Goal: Task Accomplishment & Management: Complete application form

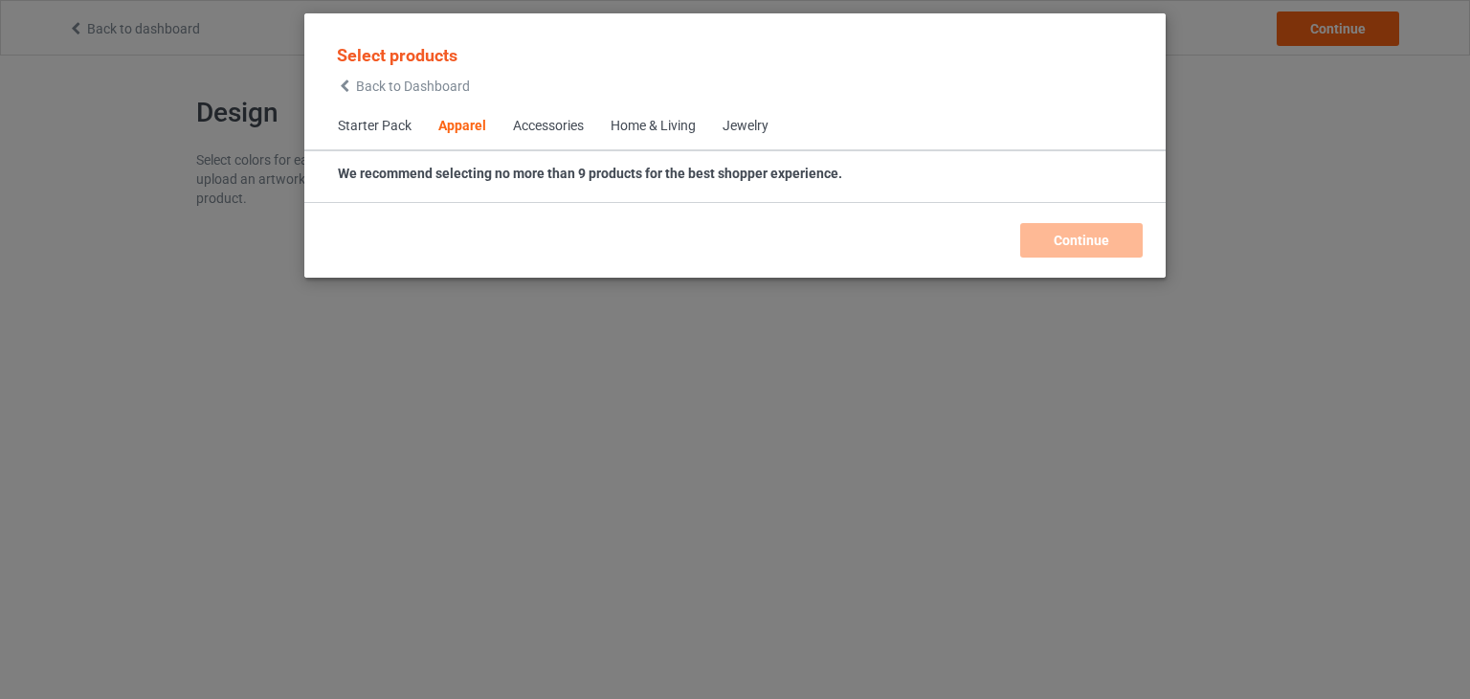
scroll to position [712, 0]
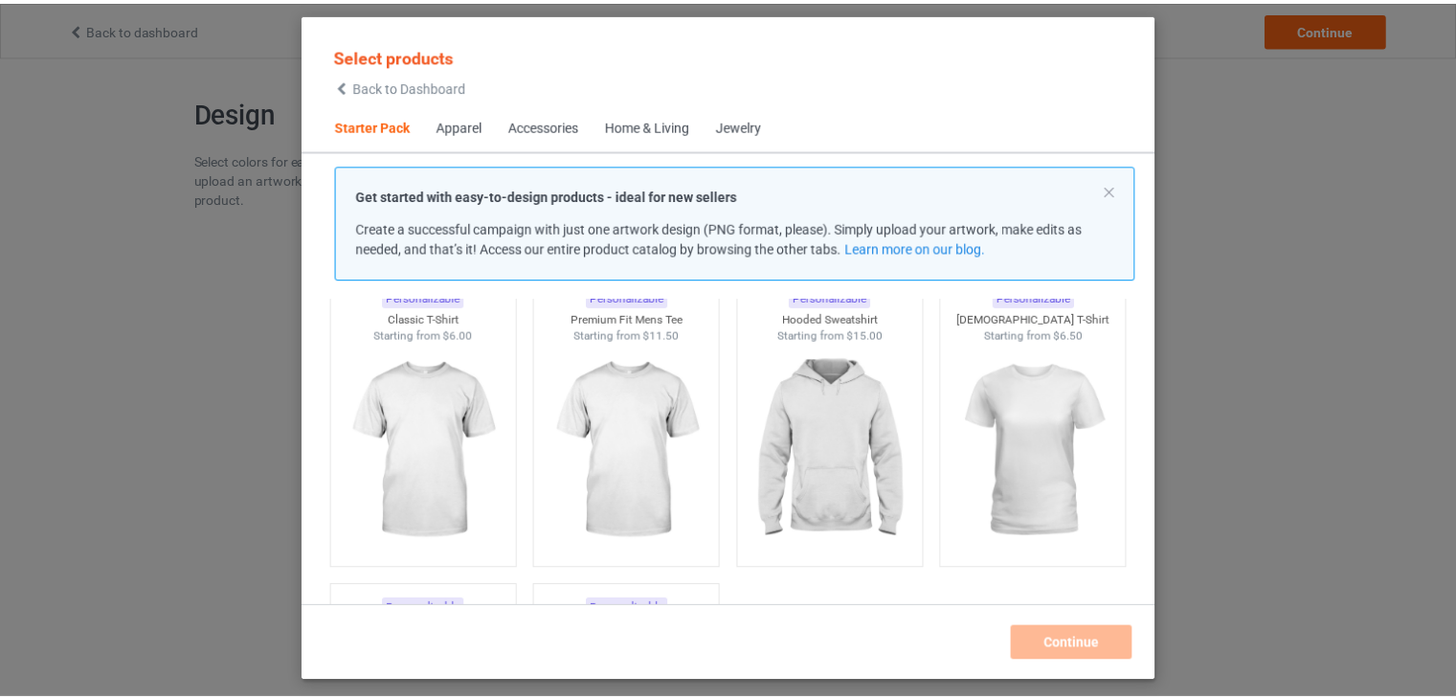
scroll to position [103, 0]
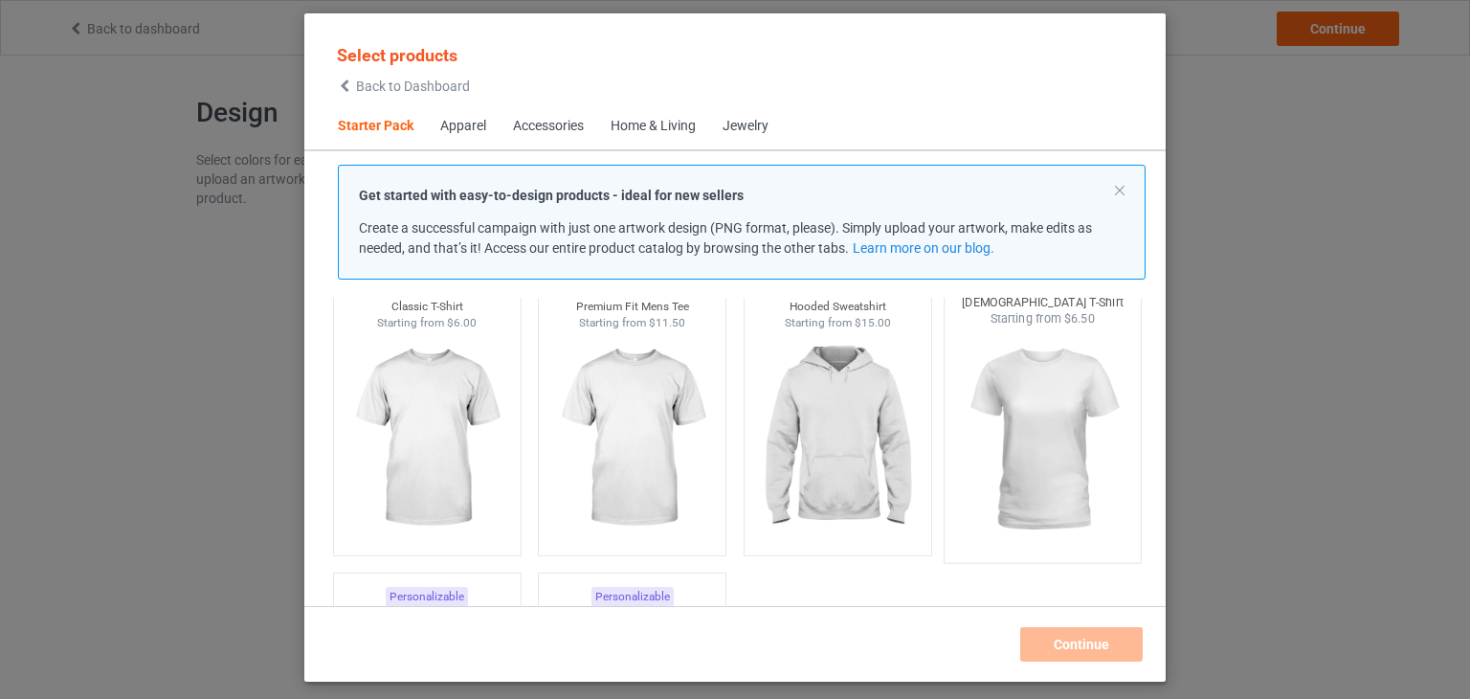
click at [1054, 395] on img at bounding box center [1043, 439] width 180 height 225
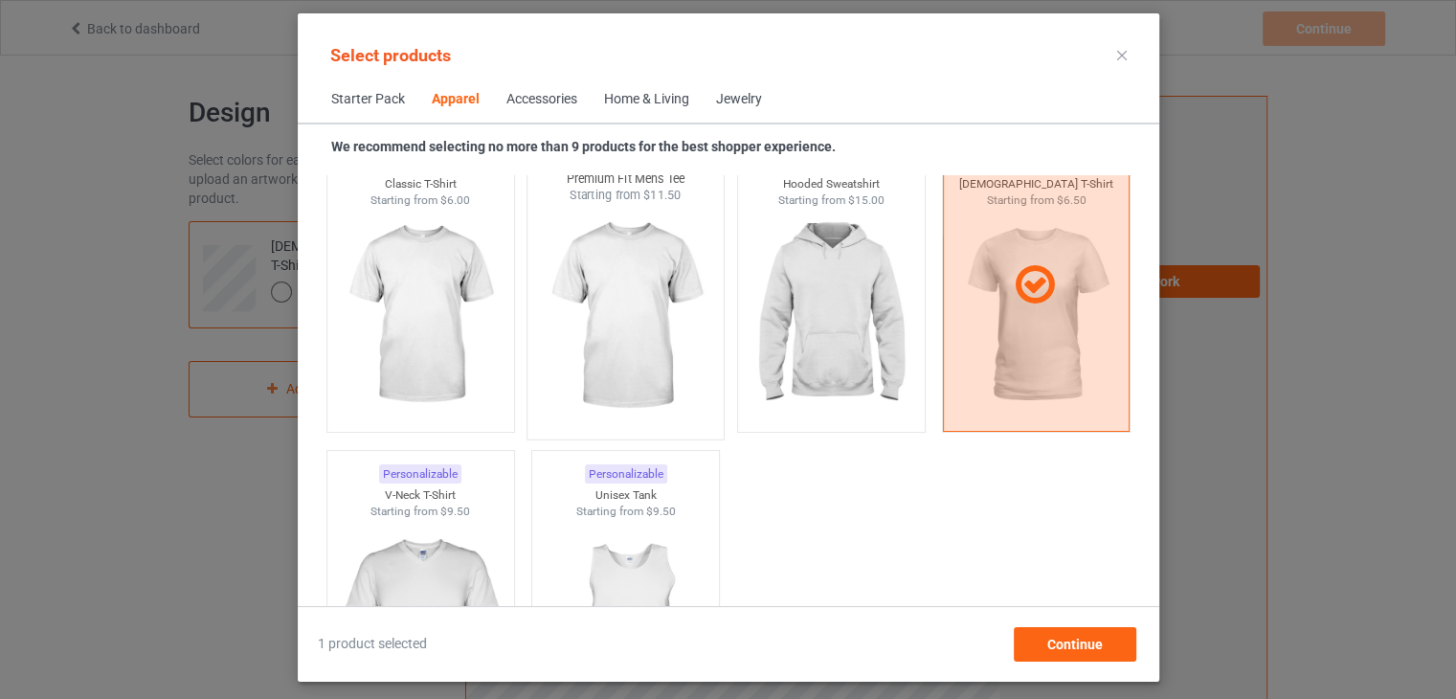
click at [651, 321] on img at bounding box center [625, 316] width 180 height 225
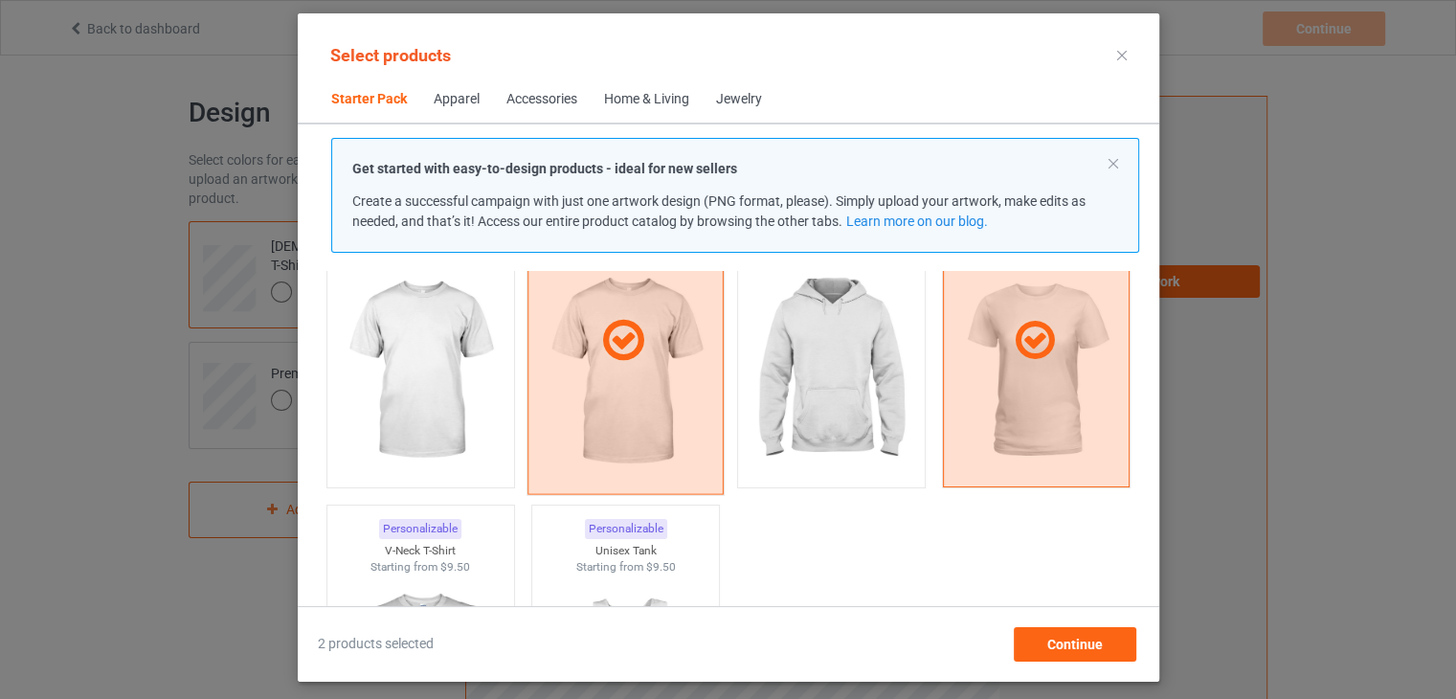
scroll to position [143, 0]
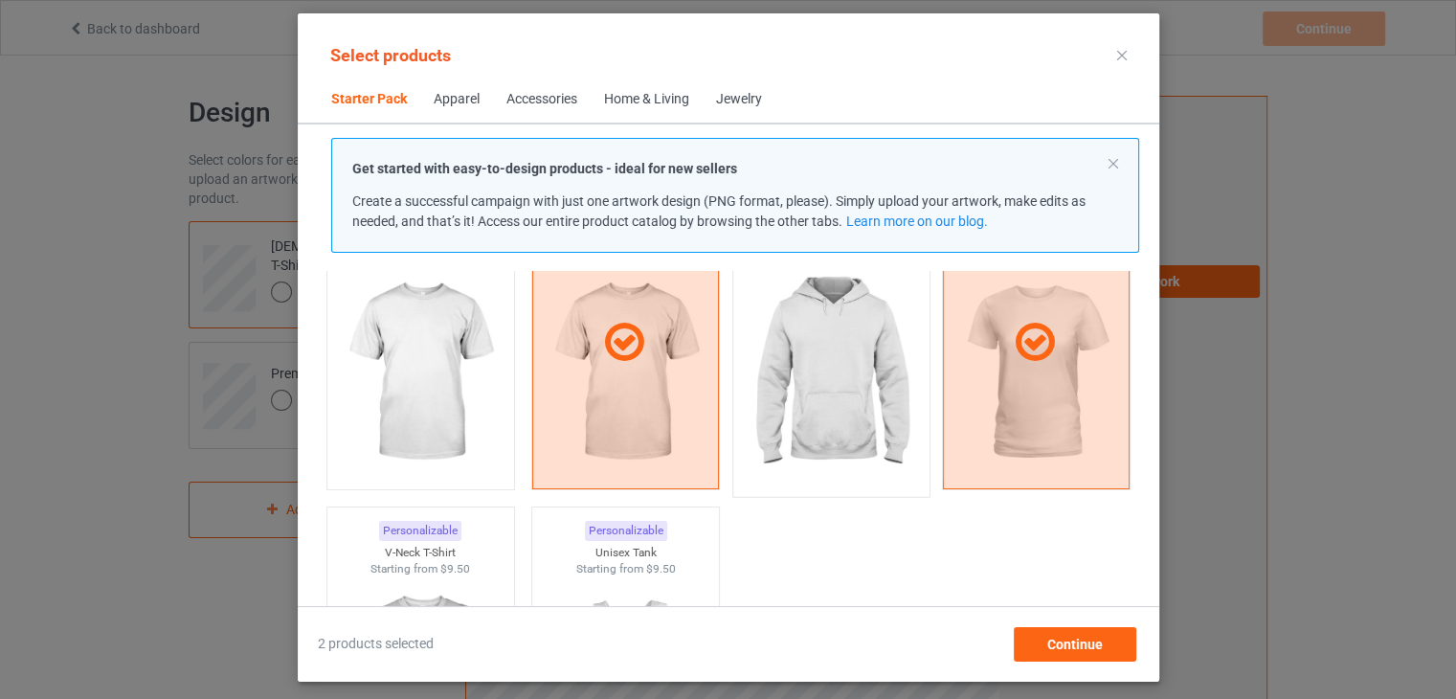
click at [802, 379] on img at bounding box center [831, 373] width 180 height 225
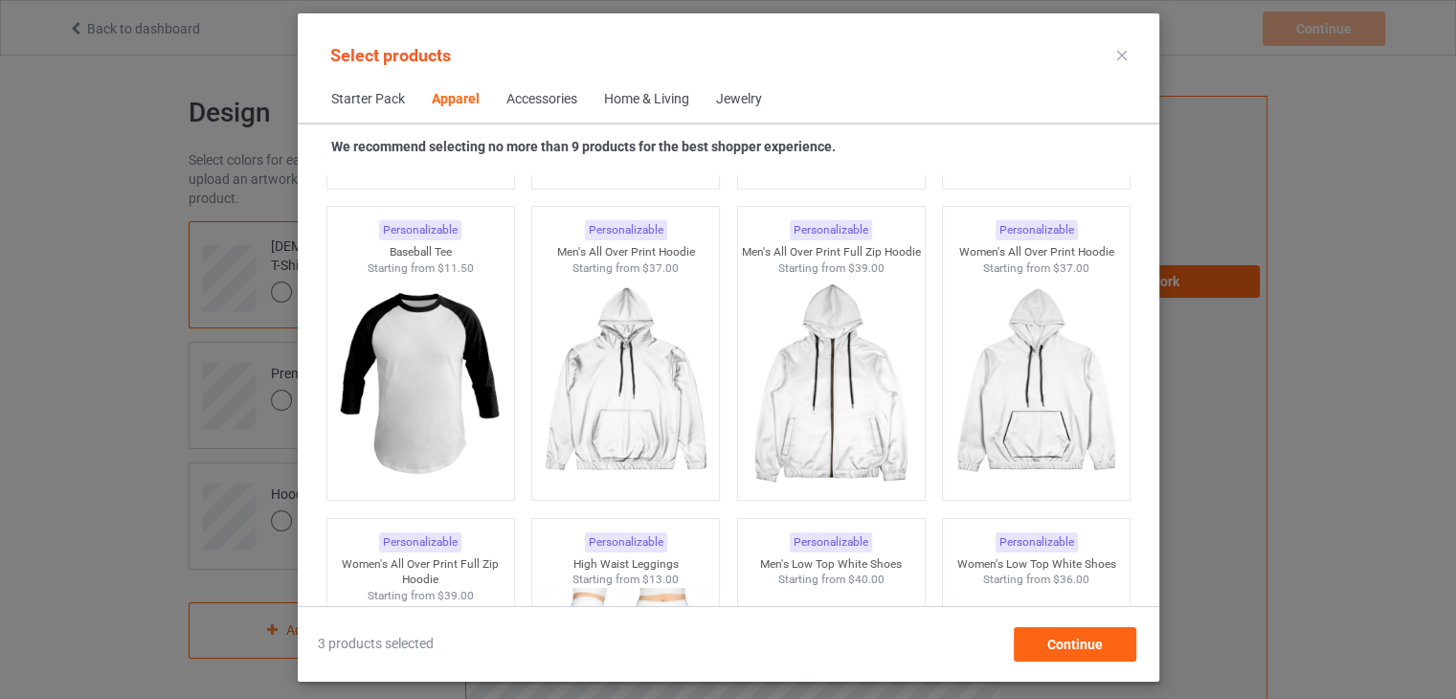
scroll to position [1661, 0]
click at [1067, 639] on span "Continue" at bounding box center [1074, 644] width 56 height 15
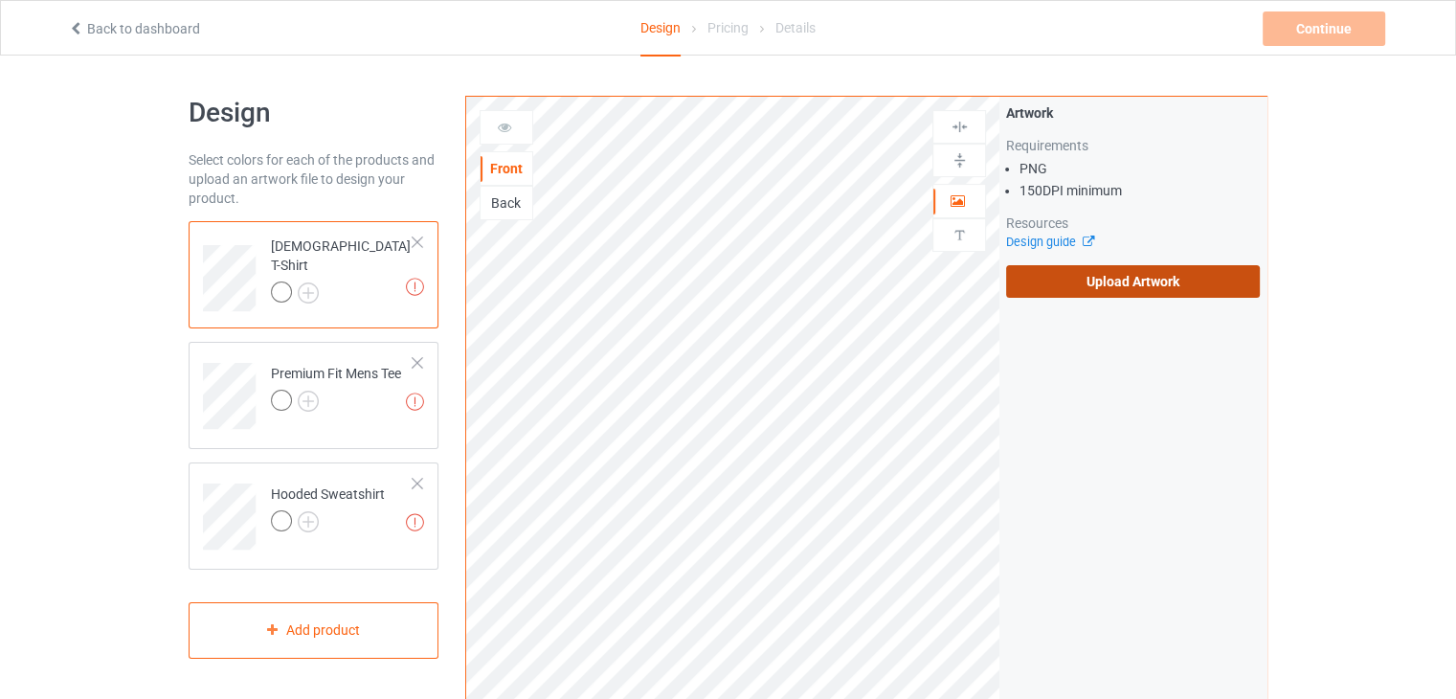
click at [1102, 279] on label "Upload Artwork" at bounding box center [1133, 281] width 254 height 33
click at [0, 0] on input "Upload Artwork" at bounding box center [0, 0] width 0 height 0
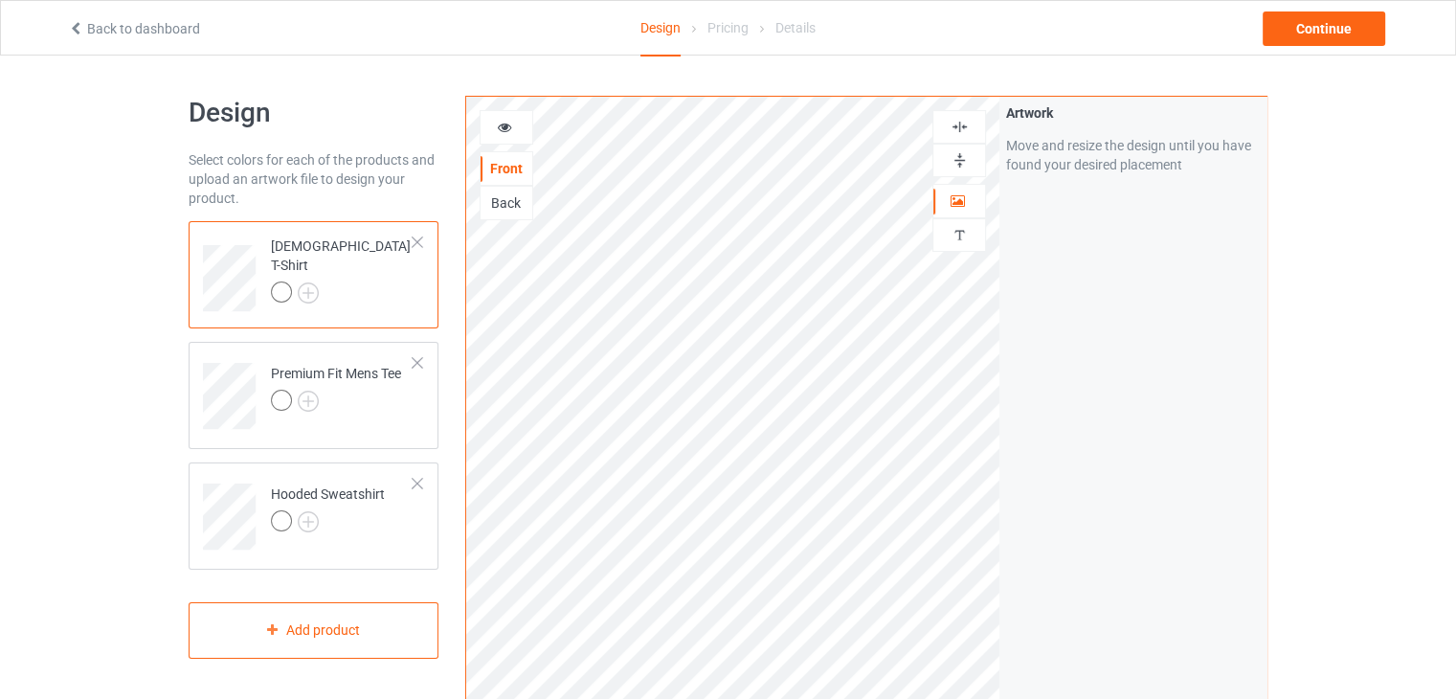
click at [504, 204] on div "Back" at bounding box center [507, 202] width 52 height 19
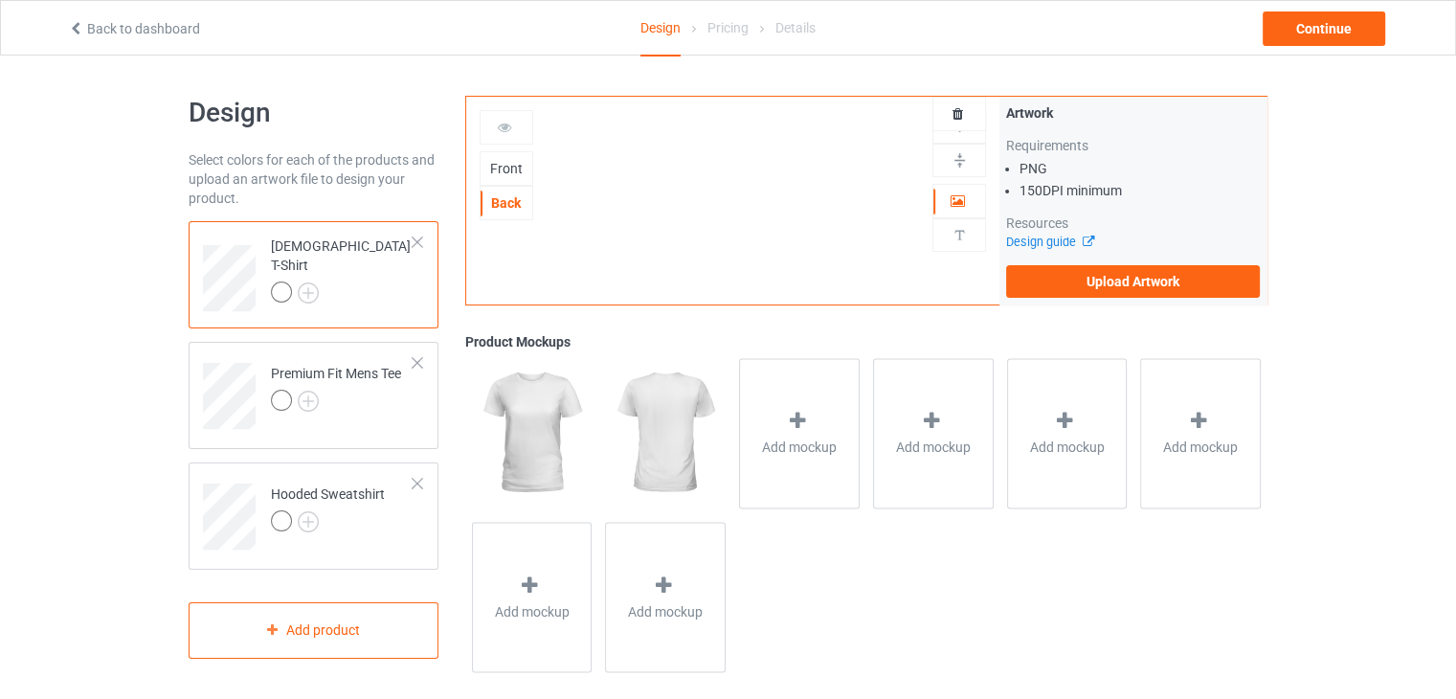
click at [661, 430] on div "Front Back Artwork Upload artwork before adding personalization Artwork Require…" at bounding box center [866, 387] width 802 height 583
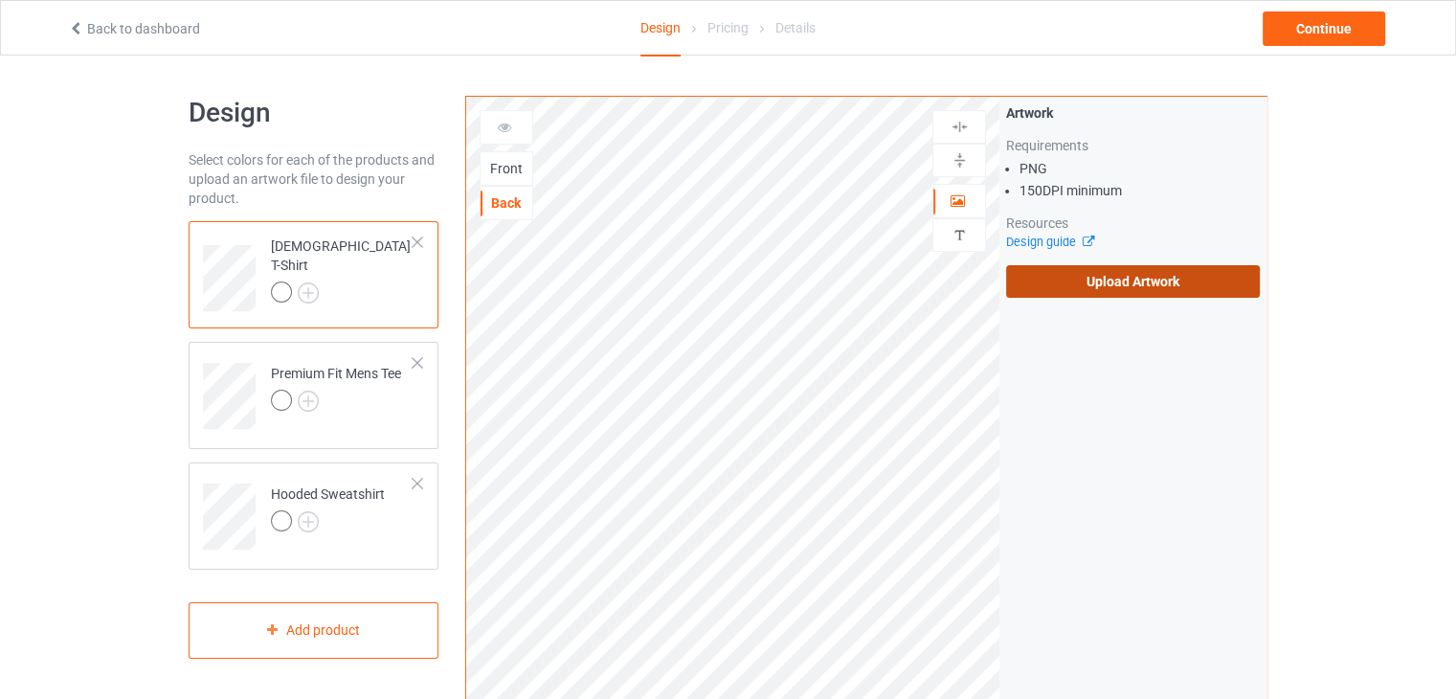
click at [1053, 270] on label "Upload Artwork" at bounding box center [1133, 281] width 254 height 33
click at [0, 0] on input "Upload Artwork" at bounding box center [0, 0] width 0 height 0
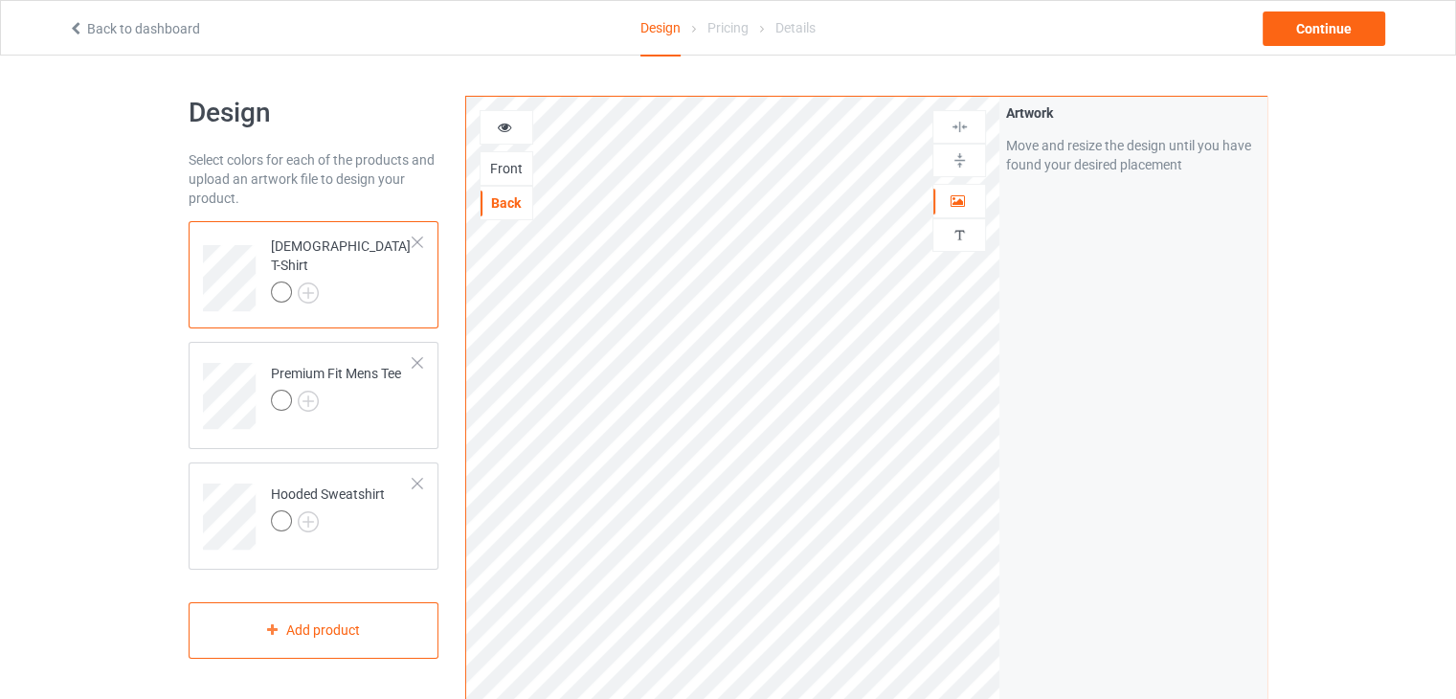
click at [510, 169] on div "Front" at bounding box center [507, 168] width 52 height 19
click at [959, 159] on img at bounding box center [960, 160] width 18 height 18
click at [970, 129] on div at bounding box center [959, 127] width 52 height 18
click at [302, 284] on img at bounding box center [308, 292] width 21 height 21
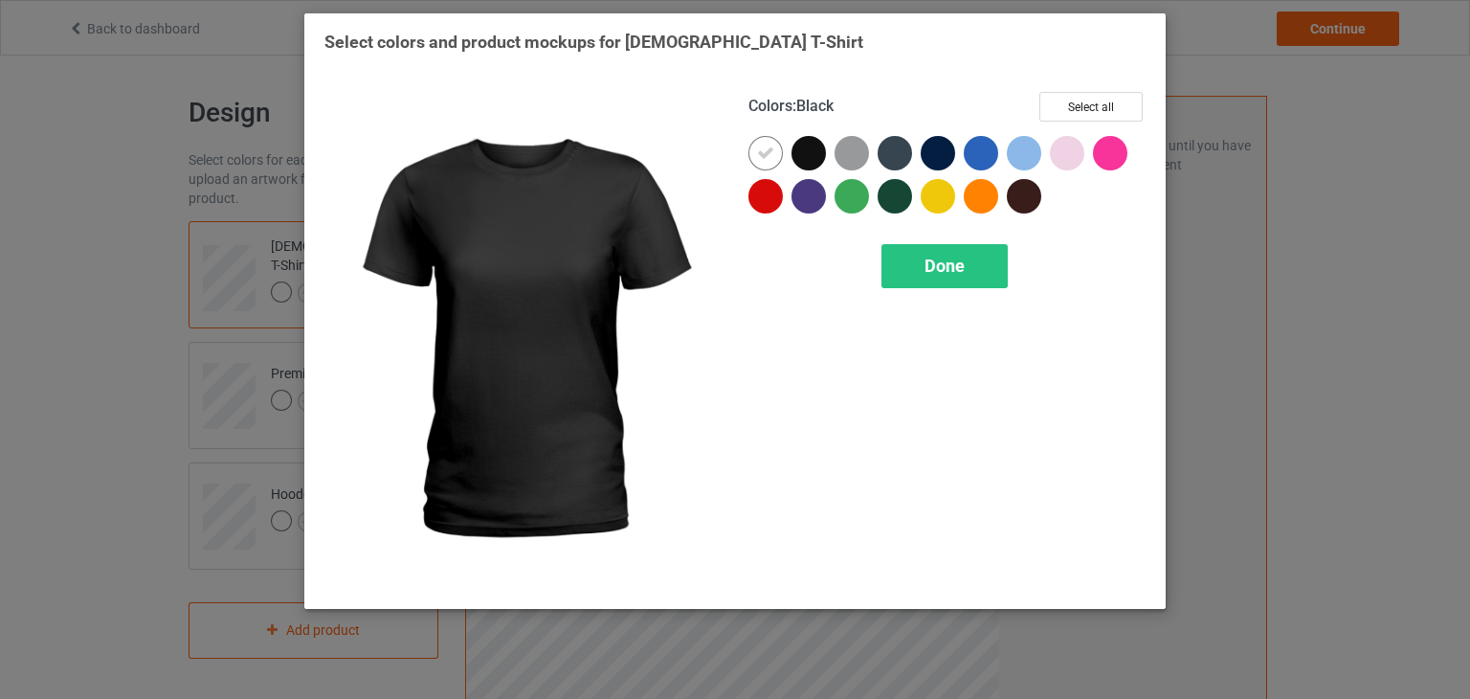
click at [816, 158] on div at bounding box center [809, 153] width 34 height 34
click at [803, 156] on icon at bounding box center [808, 153] width 17 height 17
click at [803, 156] on div at bounding box center [809, 153] width 34 height 34
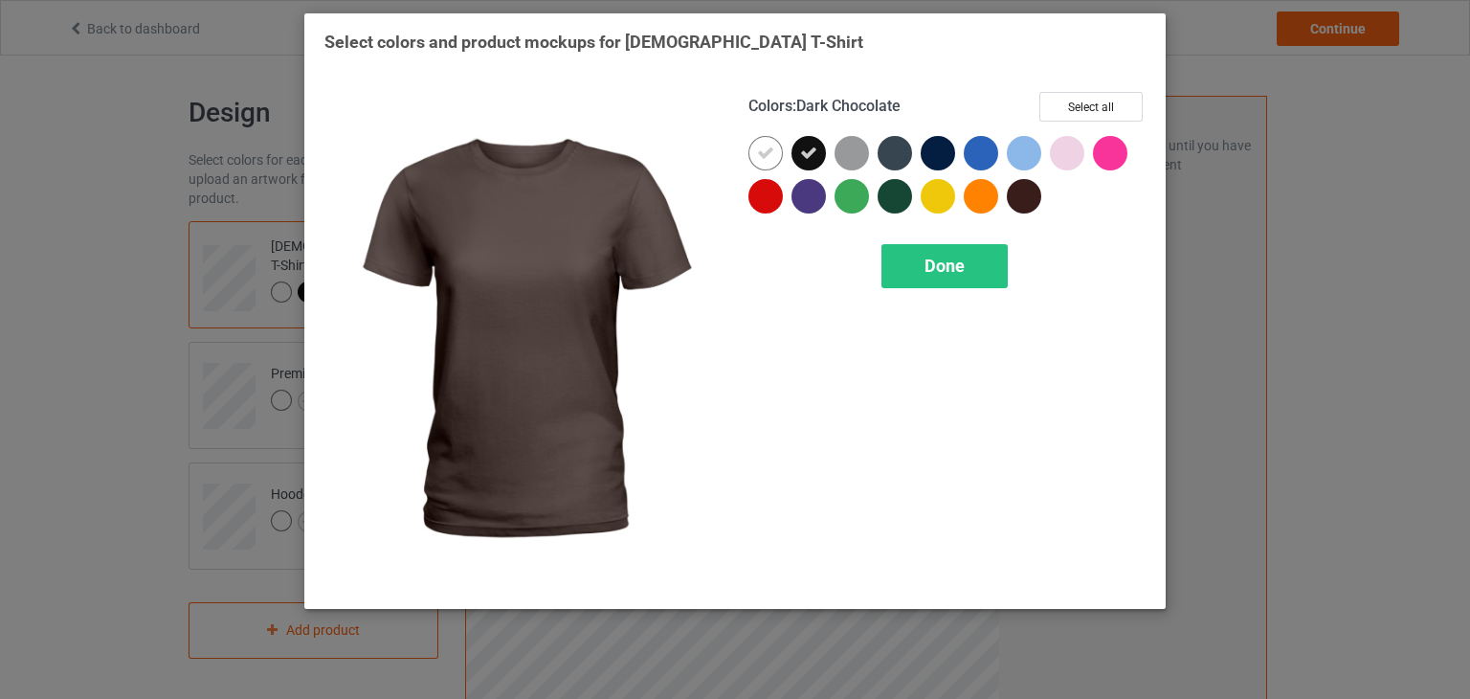
click at [1023, 203] on div at bounding box center [1024, 196] width 34 height 34
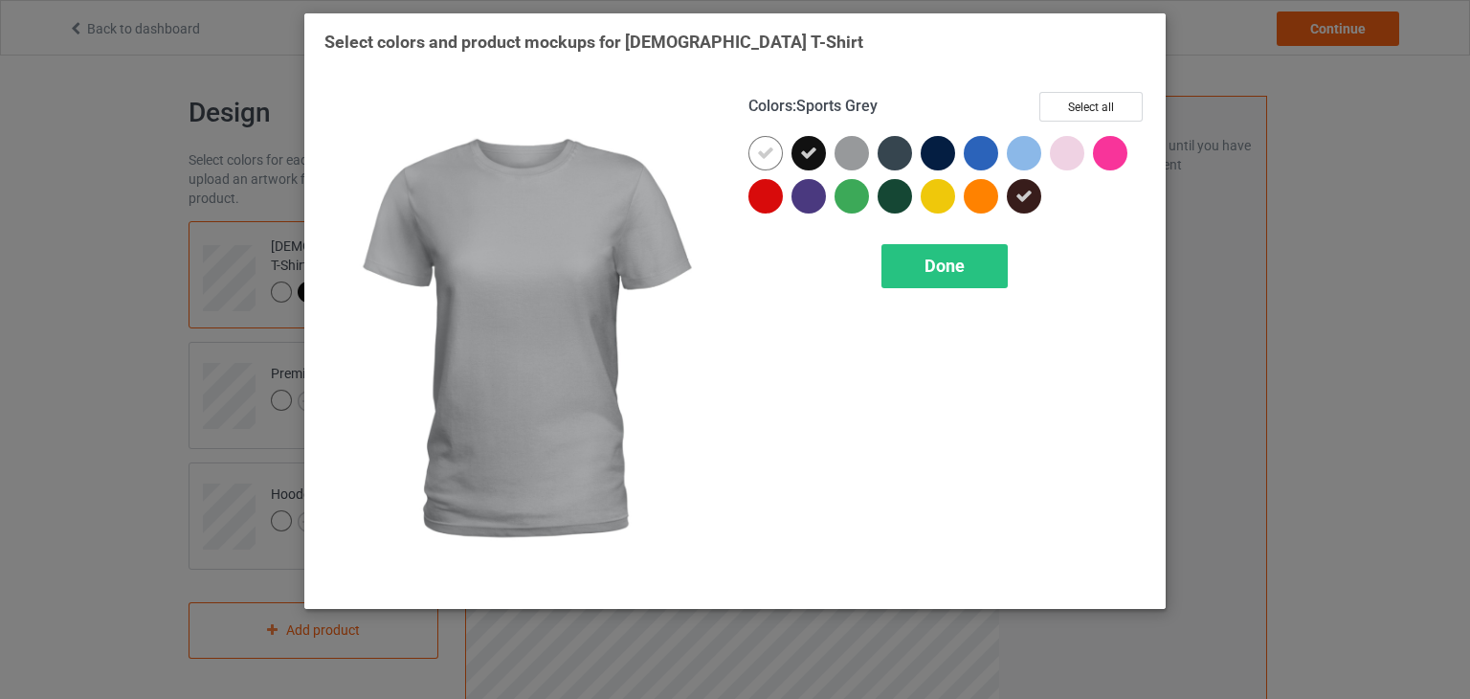
click at [849, 156] on div at bounding box center [852, 153] width 34 height 34
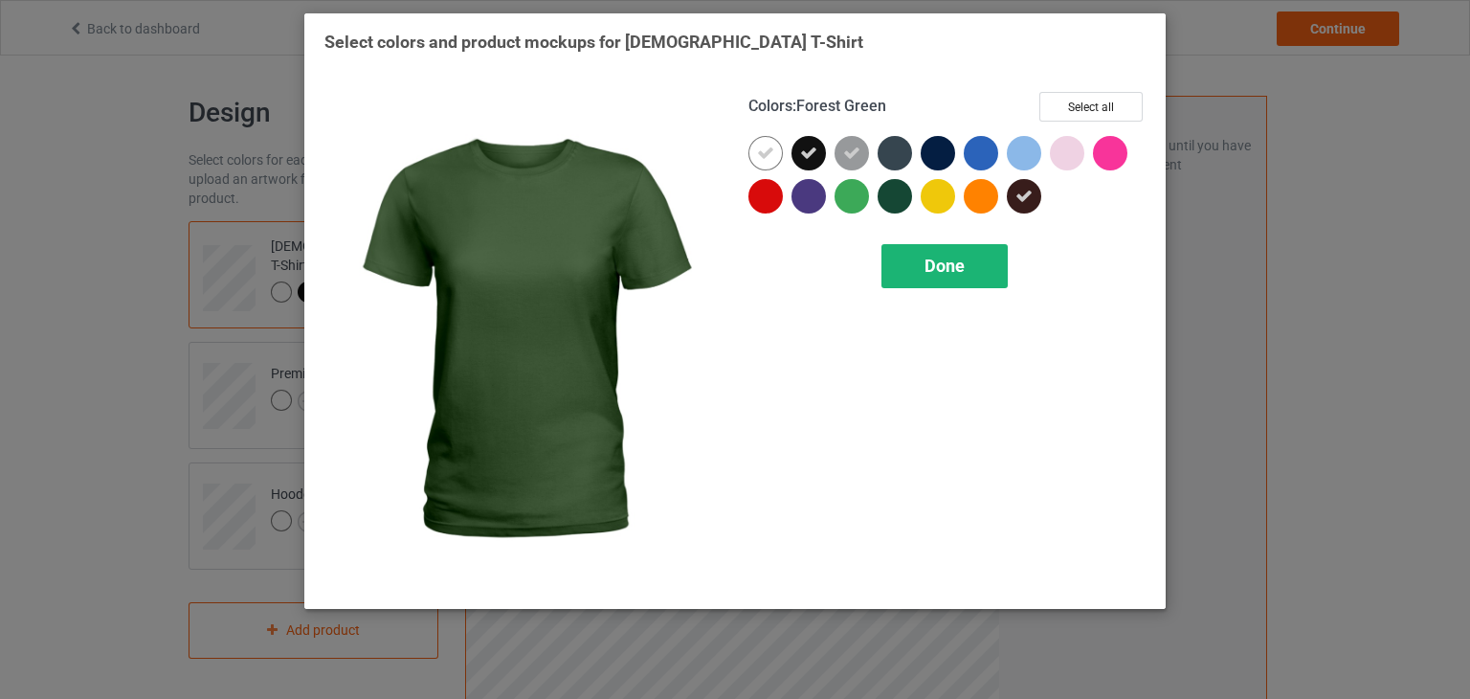
click at [921, 259] on div "Done" at bounding box center [945, 266] width 126 height 44
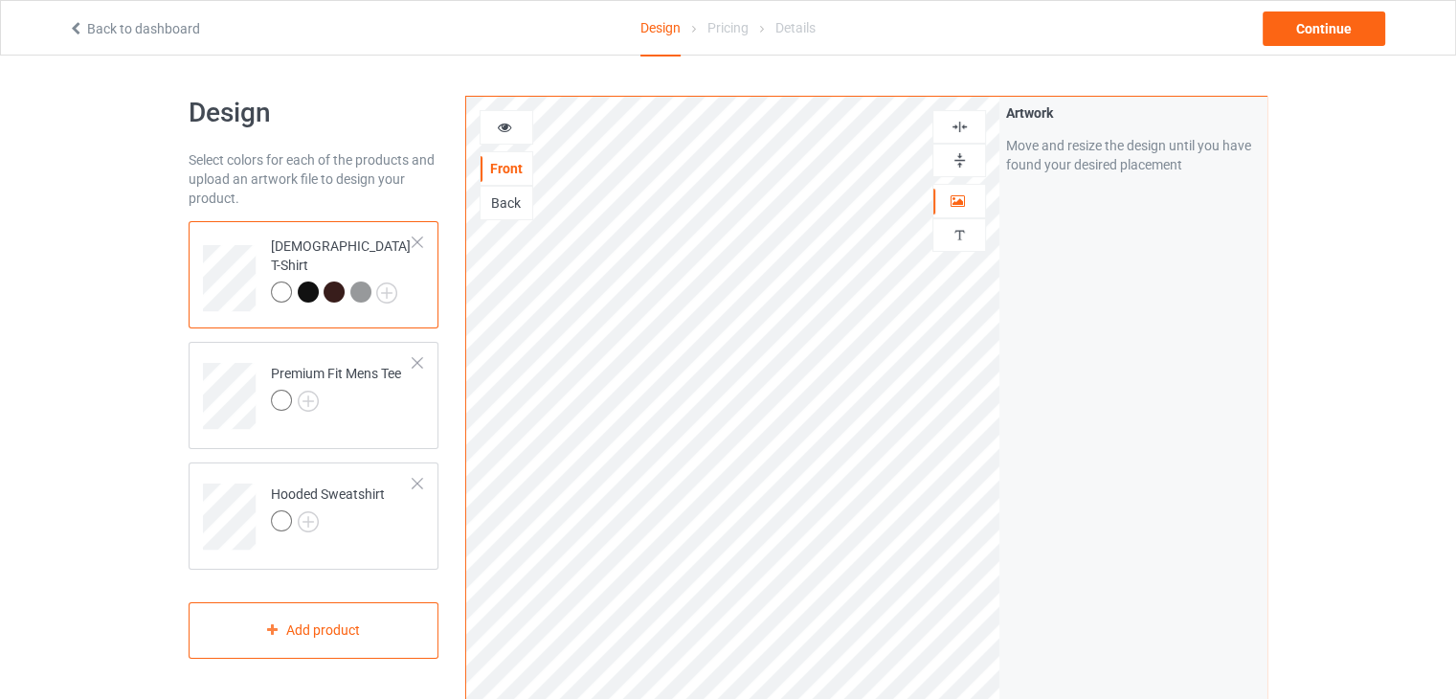
click at [311, 281] on div at bounding box center [308, 291] width 21 height 21
click at [337, 282] on div at bounding box center [334, 291] width 21 height 21
click at [373, 284] on div at bounding box center [363, 294] width 27 height 27
click at [313, 281] on div at bounding box center [308, 291] width 21 height 21
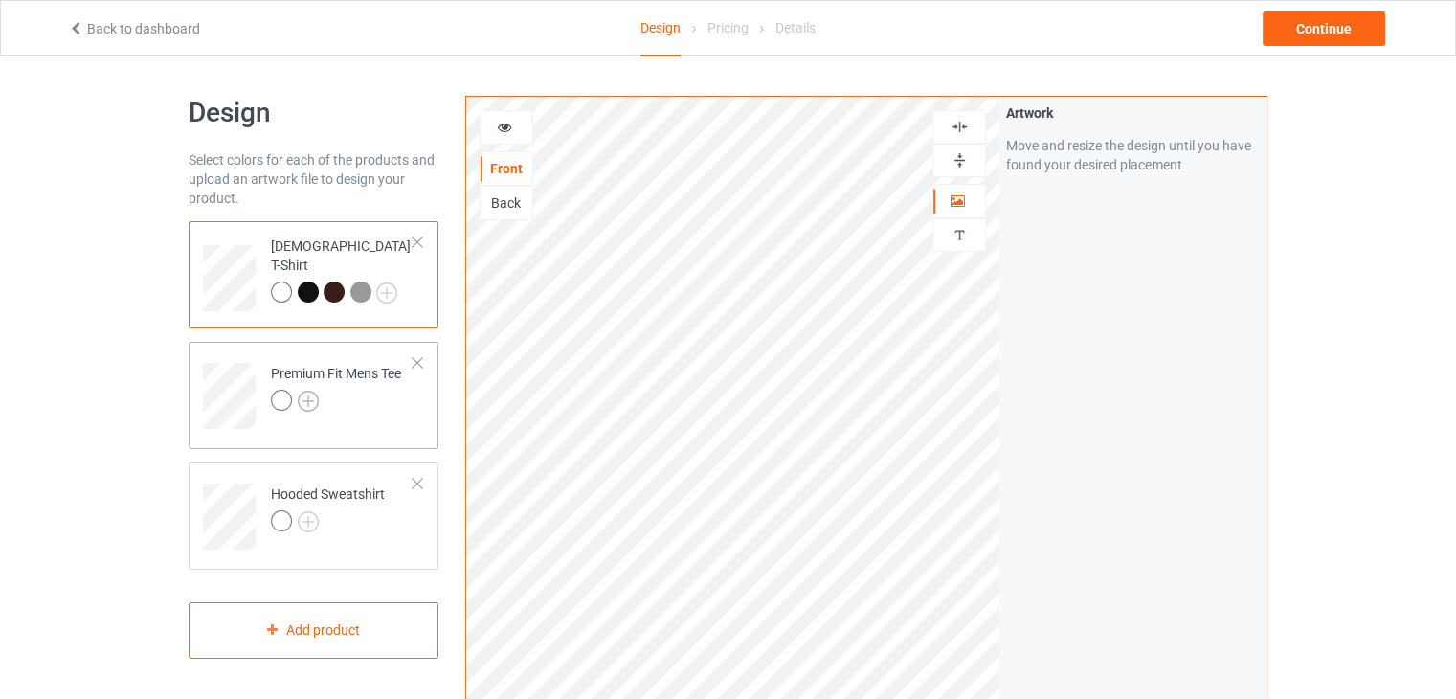
click at [305, 399] on img at bounding box center [308, 401] width 21 height 21
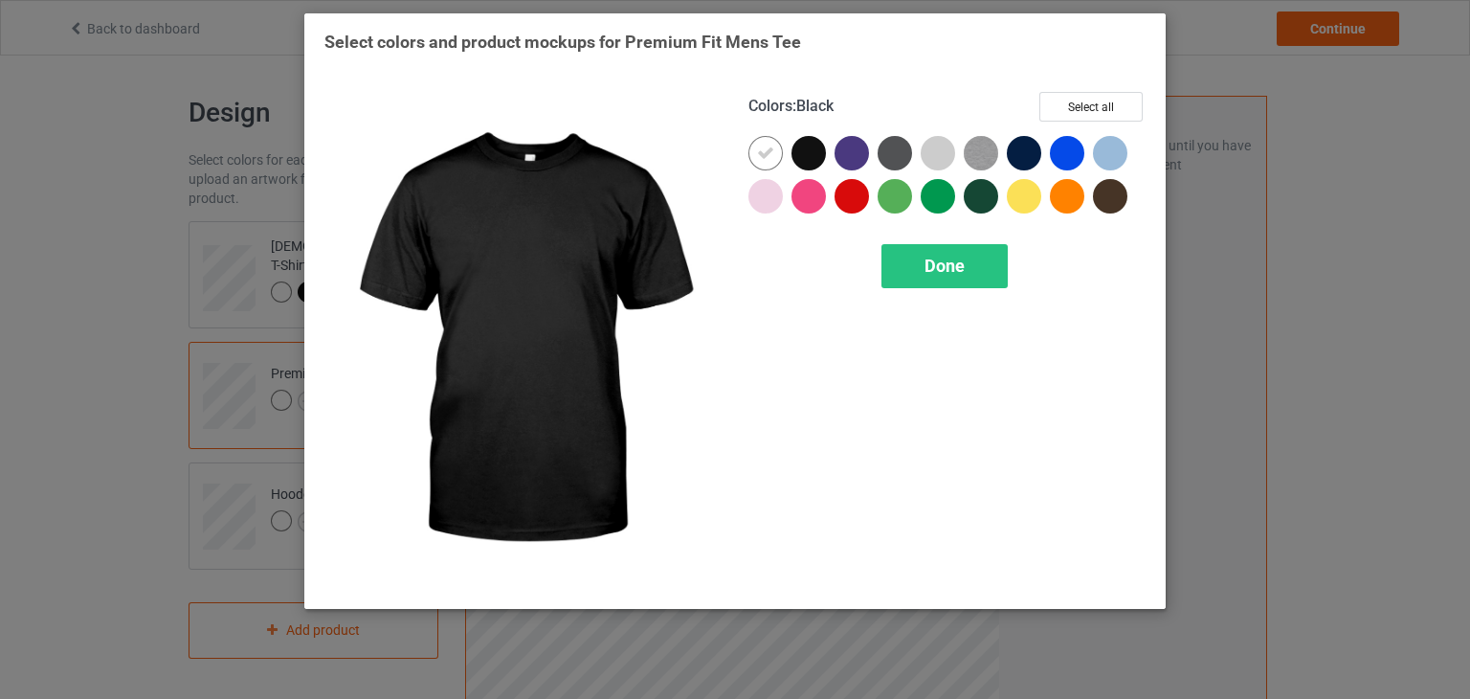
click at [816, 146] on div at bounding box center [809, 153] width 34 height 34
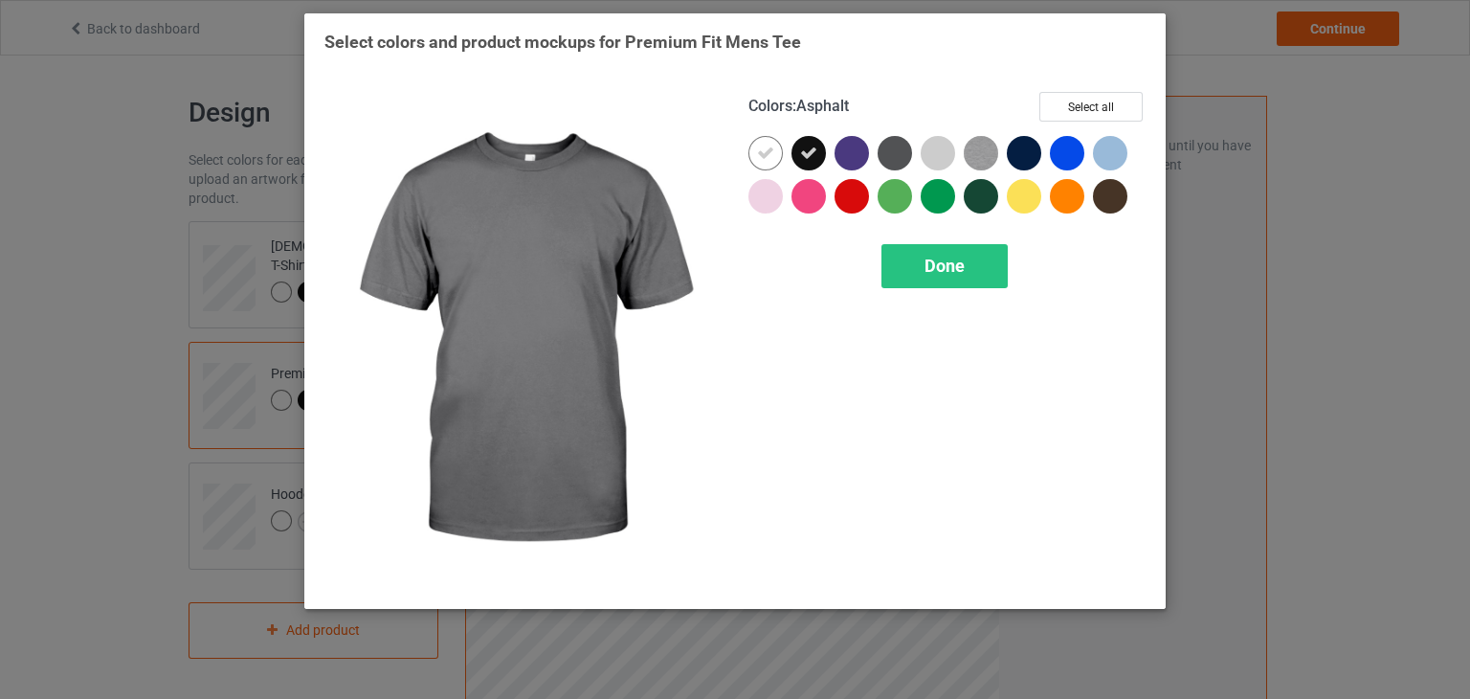
click at [885, 154] on div at bounding box center [895, 153] width 34 height 34
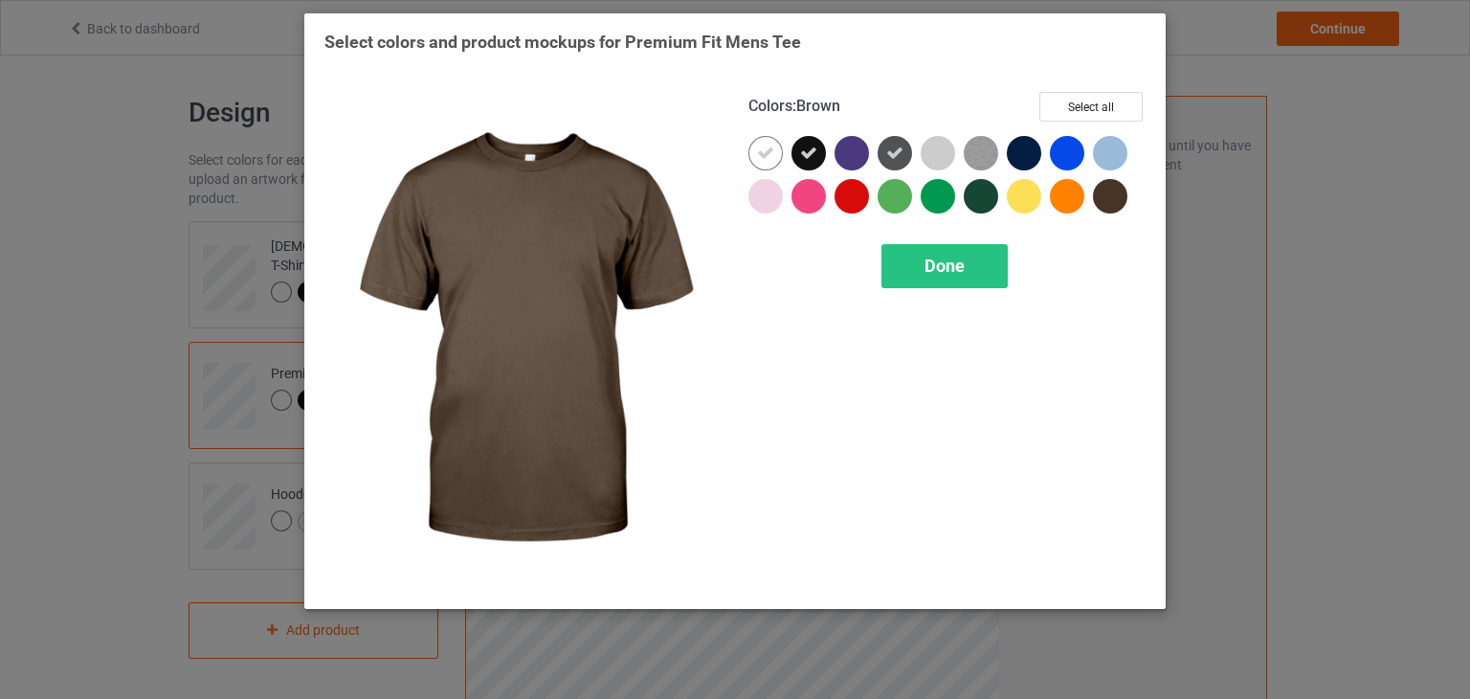
click at [1104, 196] on div at bounding box center [1110, 196] width 34 height 34
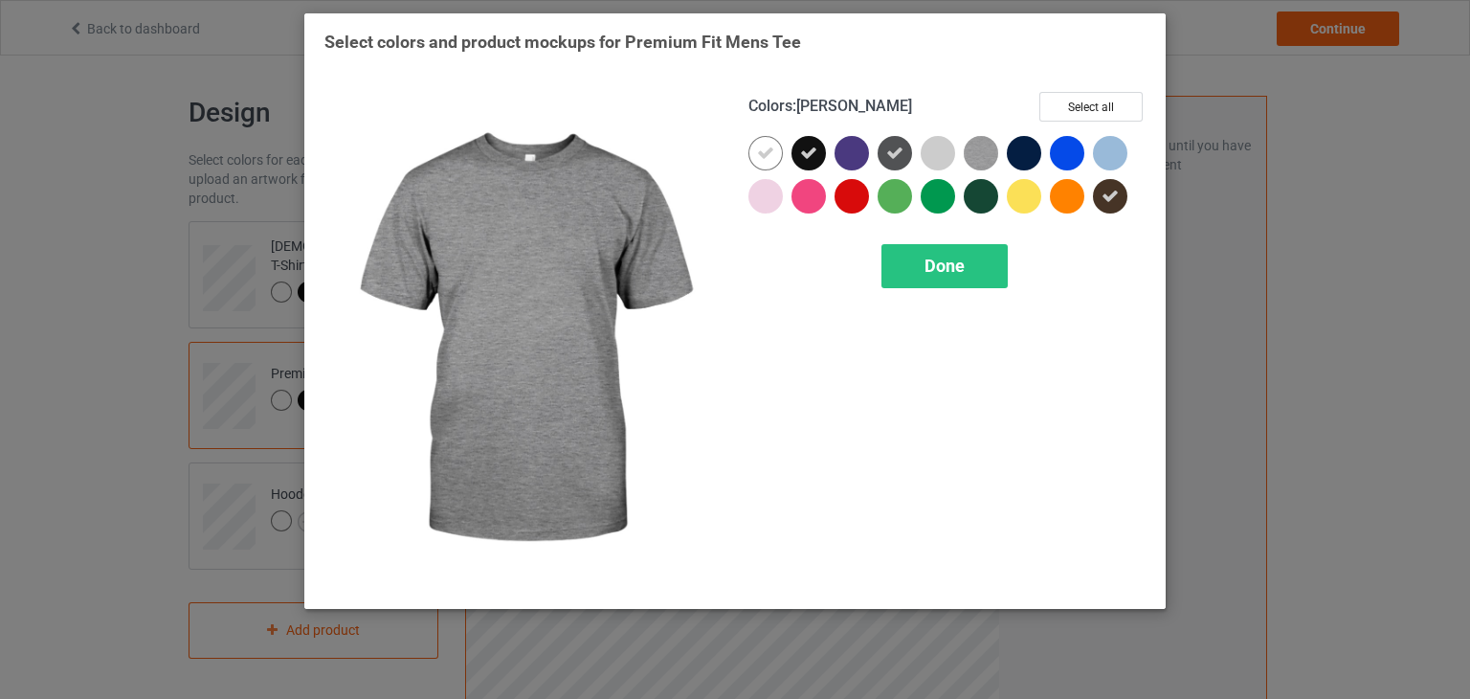
click at [981, 158] on img at bounding box center [981, 153] width 34 height 34
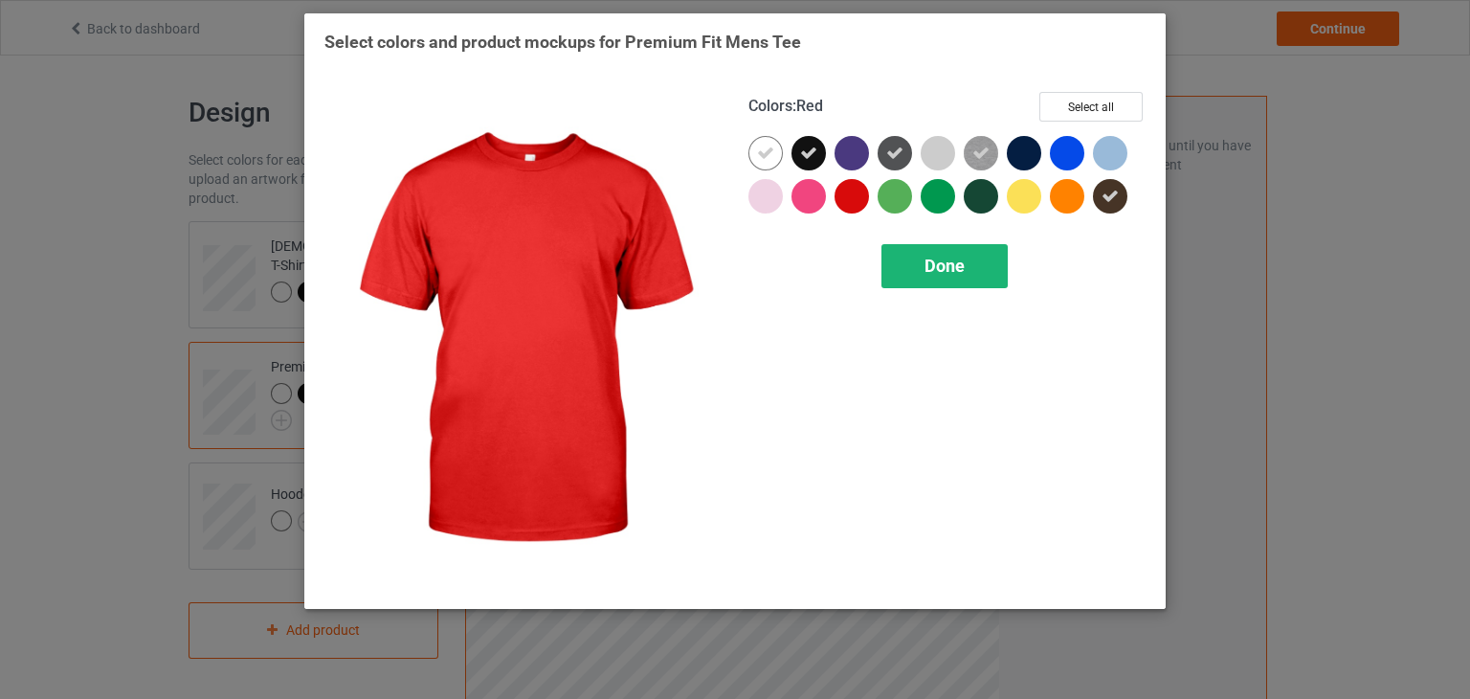
click at [919, 269] on div "Done" at bounding box center [945, 266] width 126 height 44
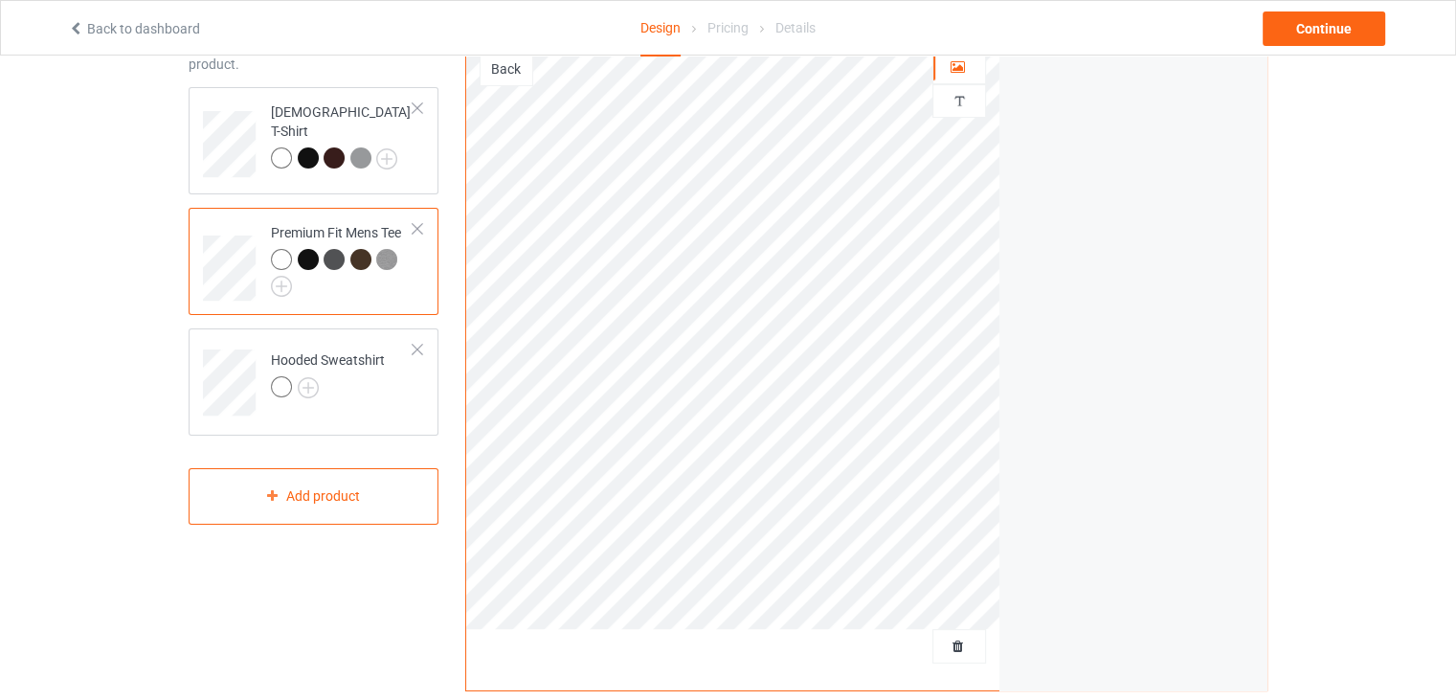
scroll to position [136, 0]
click at [305, 385] on img at bounding box center [308, 385] width 21 height 21
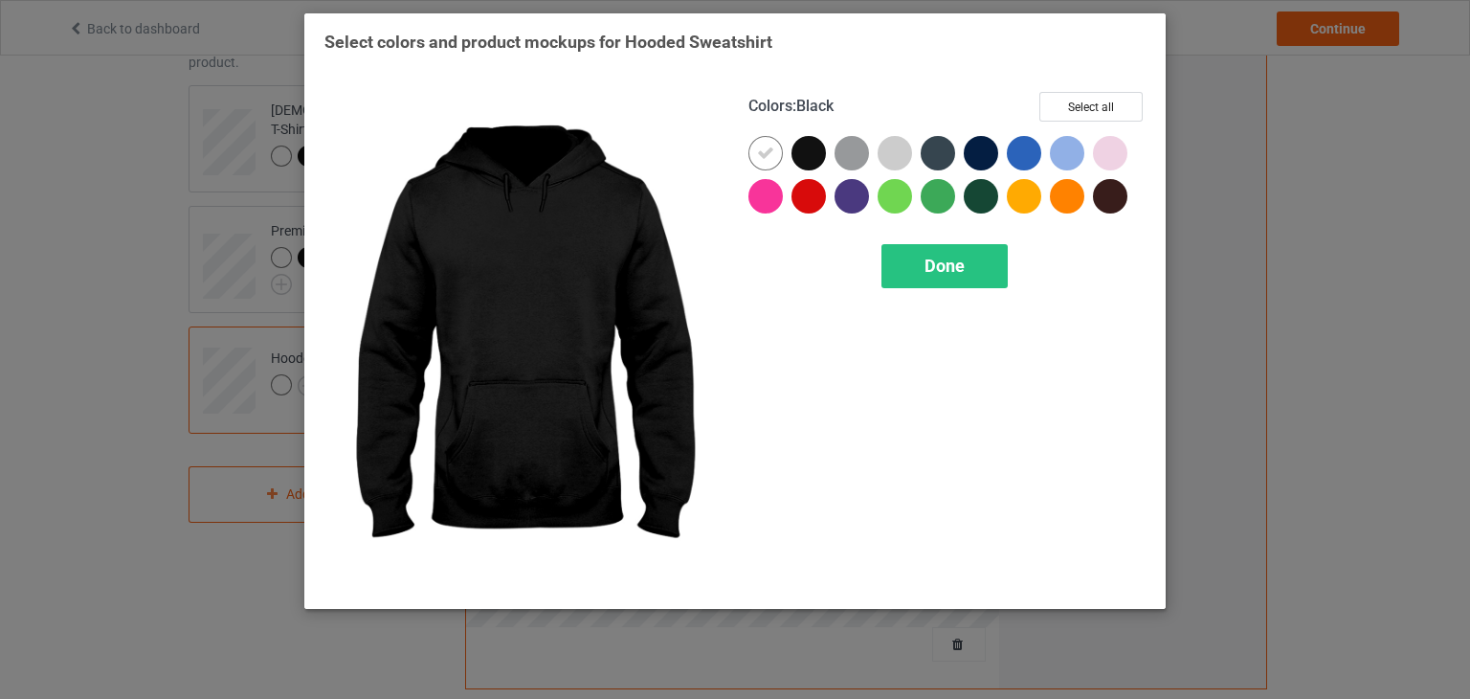
click at [807, 145] on div at bounding box center [809, 153] width 34 height 34
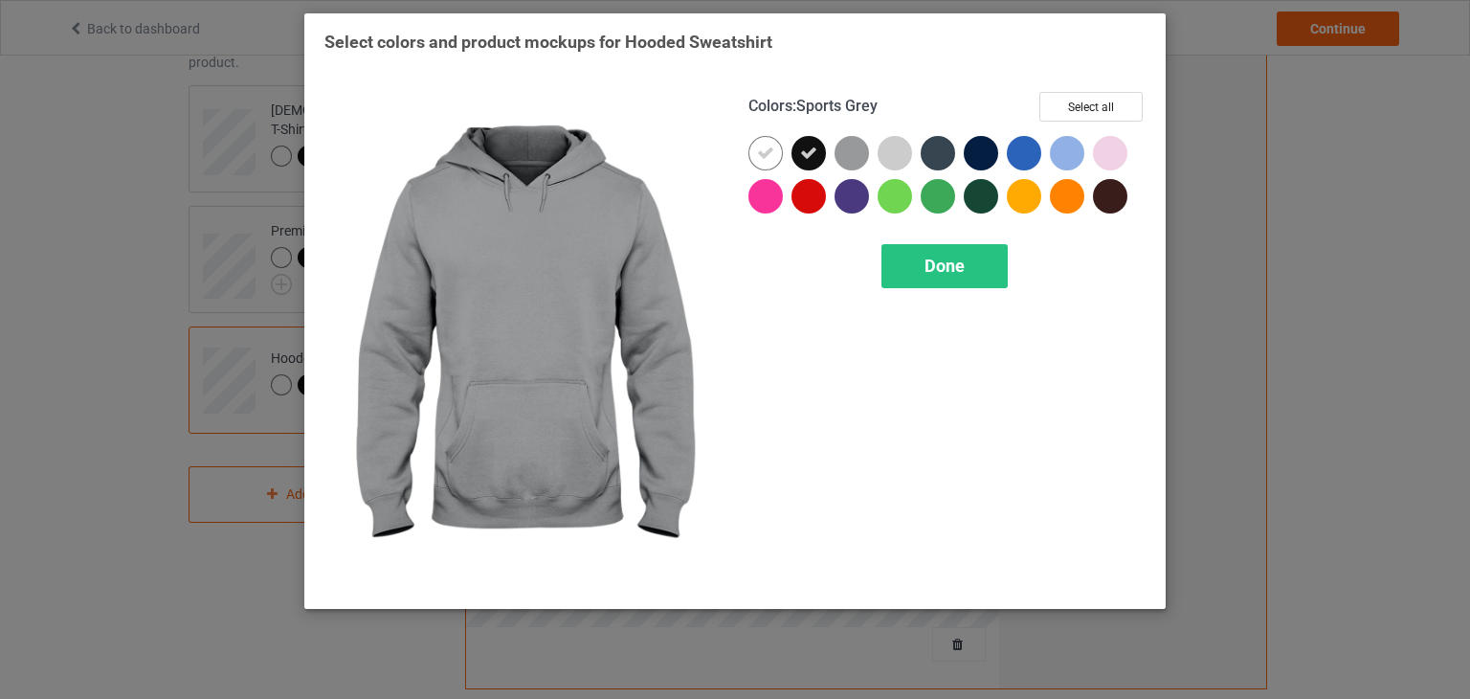
click at [848, 149] on div at bounding box center [852, 153] width 34 height 34
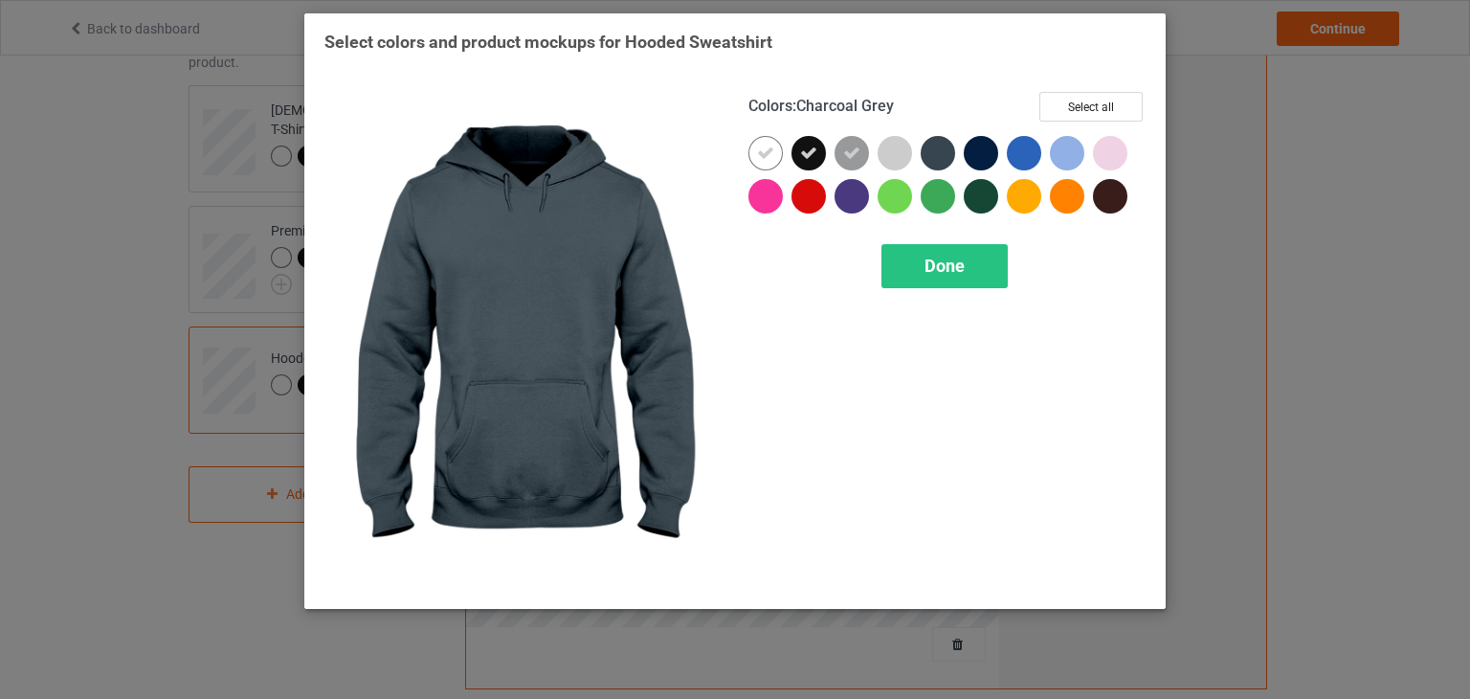
click at [933, 159] on div at bounding box center [938, 153] width 34 height 34
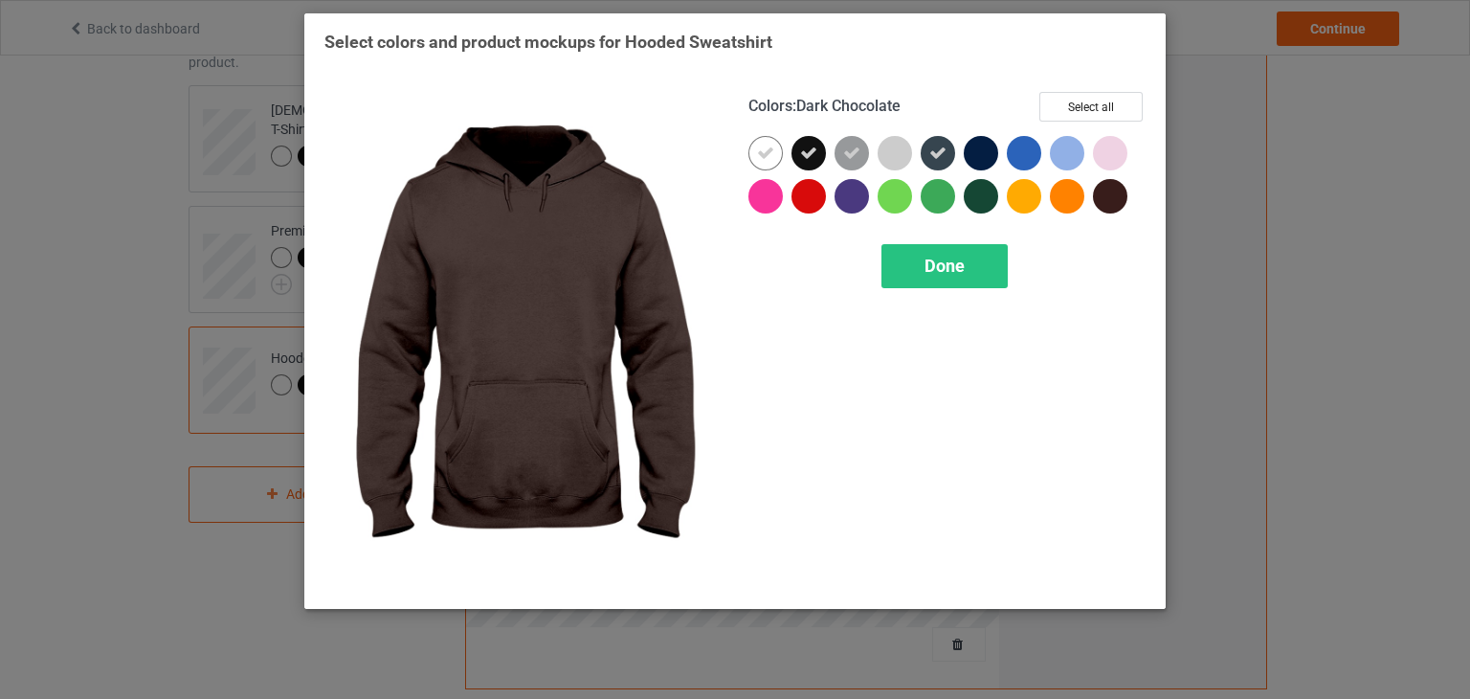
click at [1110, 193] on div at bounding box center [1110, 196] width 34 height 34
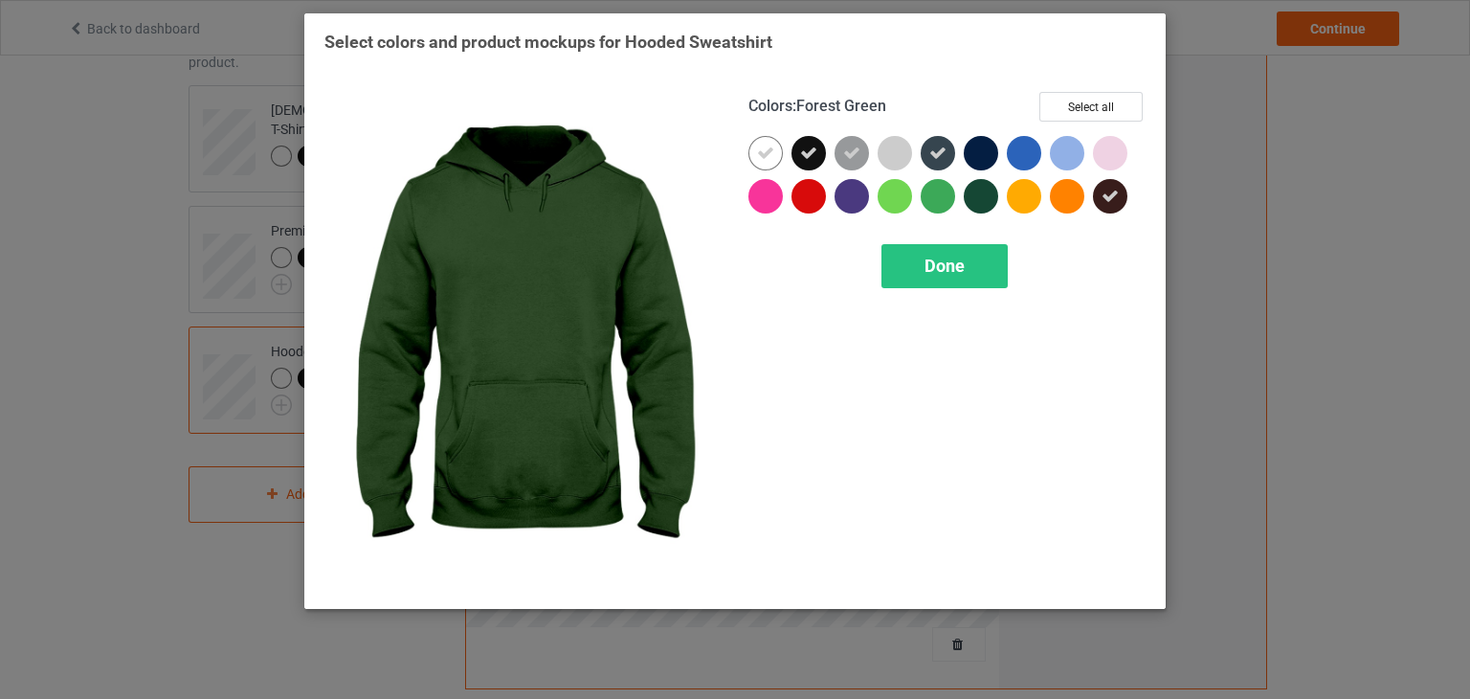
click at [976, 196] on div at bounding box center [981, 196] width 34 height 34
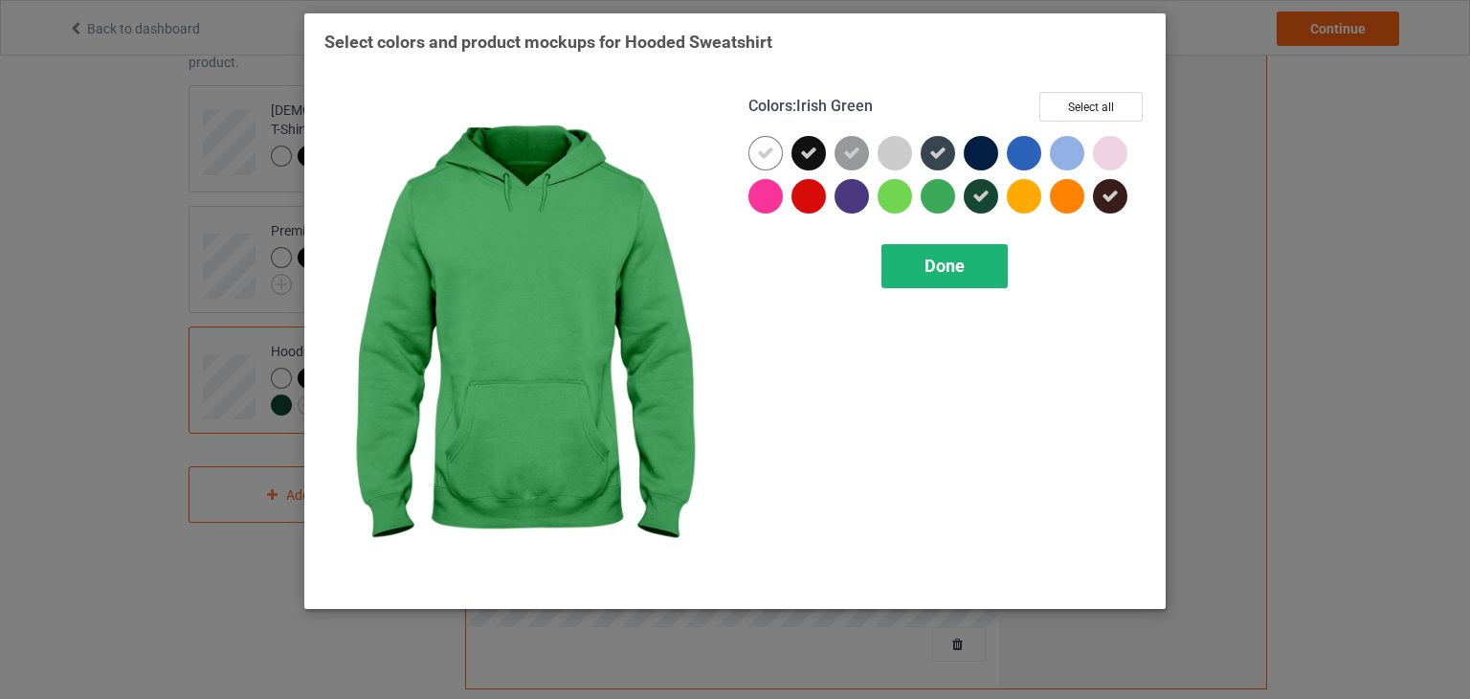
click at [925, 258] on span "Done" at bounding box center [945, 266] width 40 height 20
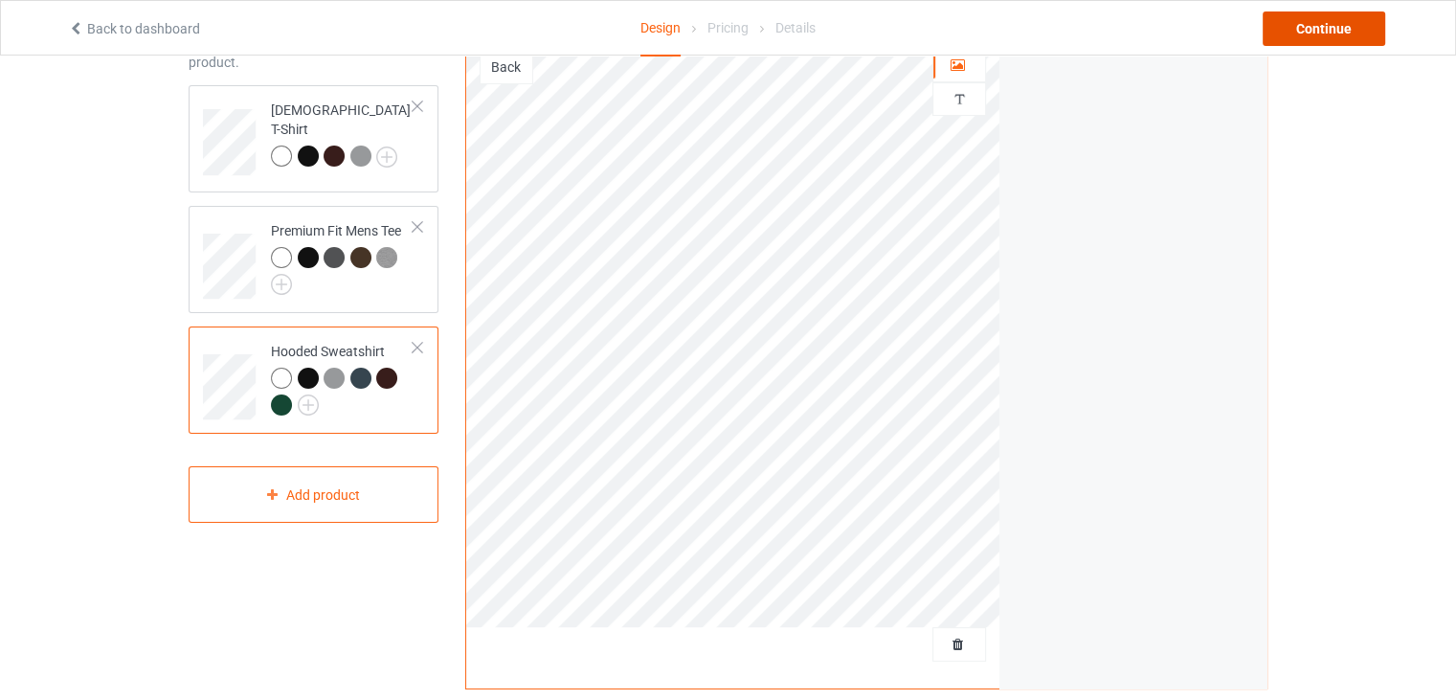
click at [1341, 22] on div "Continue" at bounding box center [1324, 28] width 123 height 34
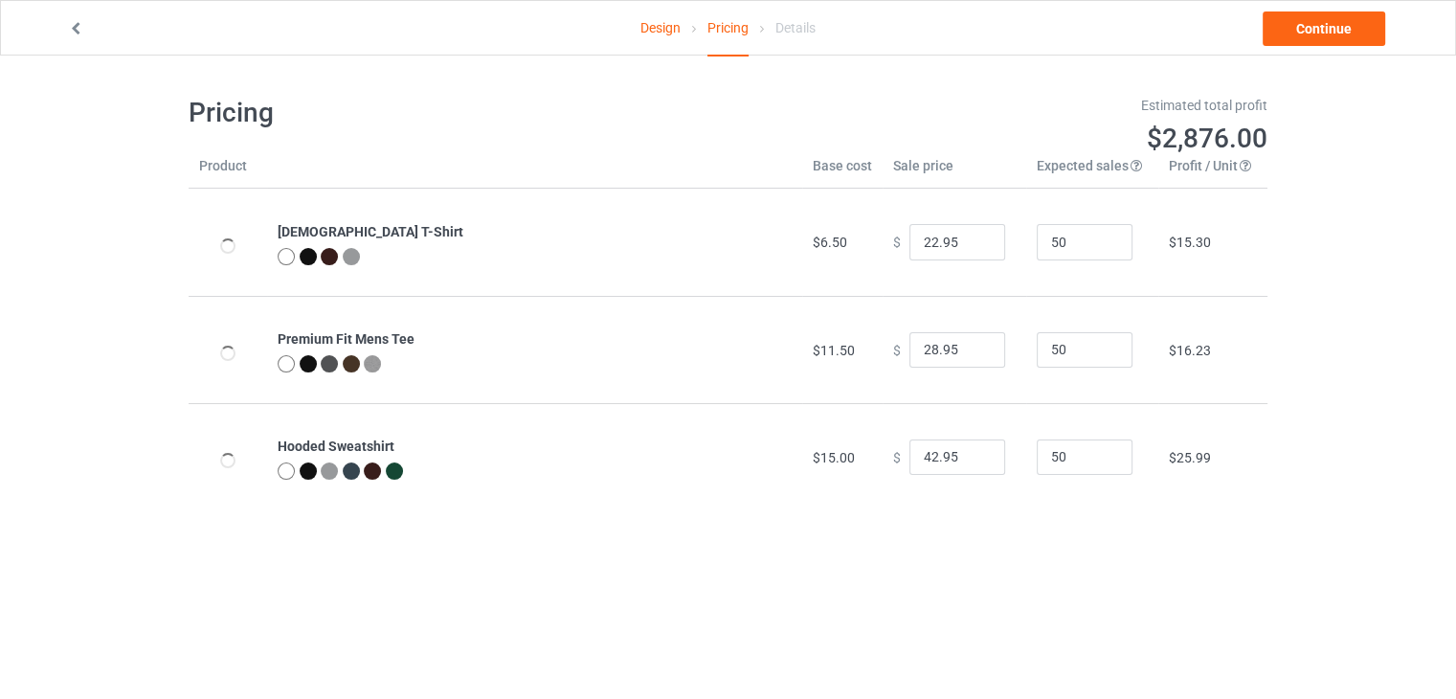
type input "26.95"
type input "32.95"
type input "46.95"
click at [1311, 33] on link "Continue" at bounding box center [1324, 28] width 123 height 34
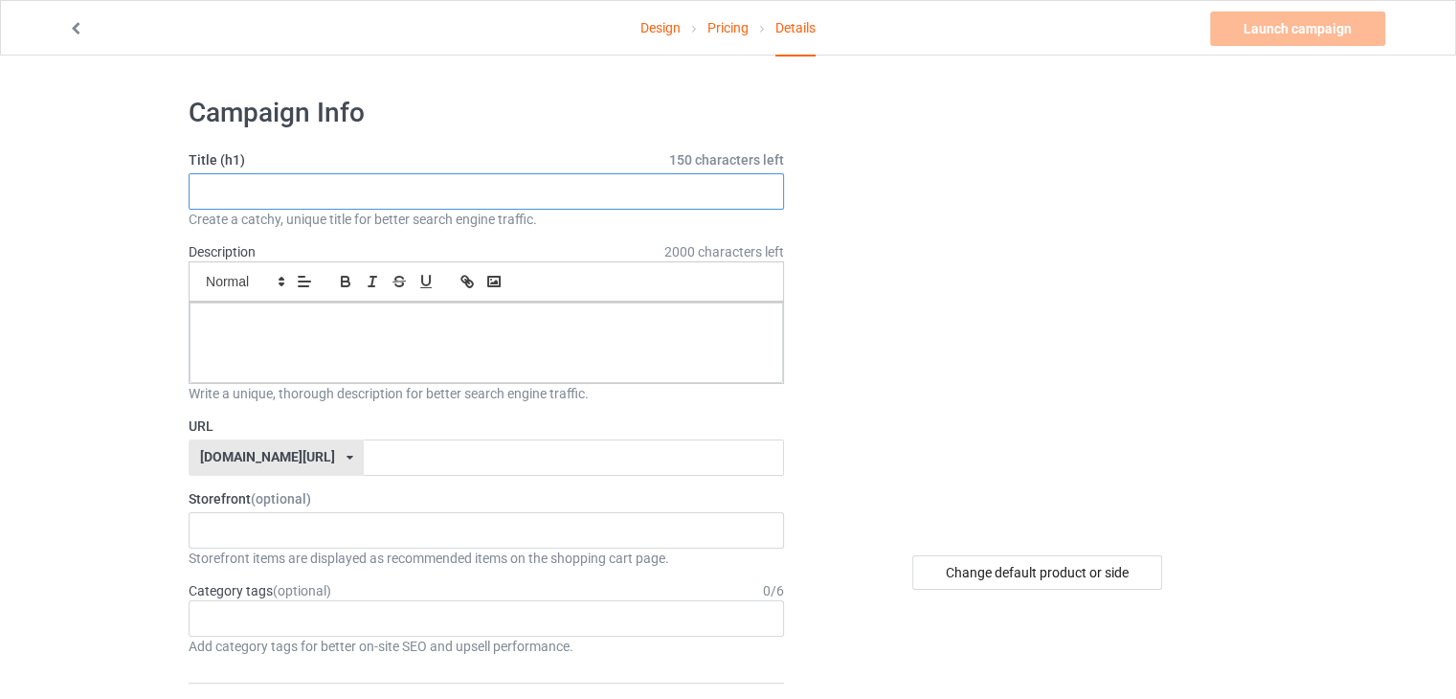
click at [491, 192] on input "text" at bounding box center [486, 191] width 595 height 36
click at [293, 192] on input "the interior decor house" at bounding box center [486, 191] width 595 height 36
click at [425, 193] on input "the interior decor house" at bounding box center [486, 191] width 595 height 36
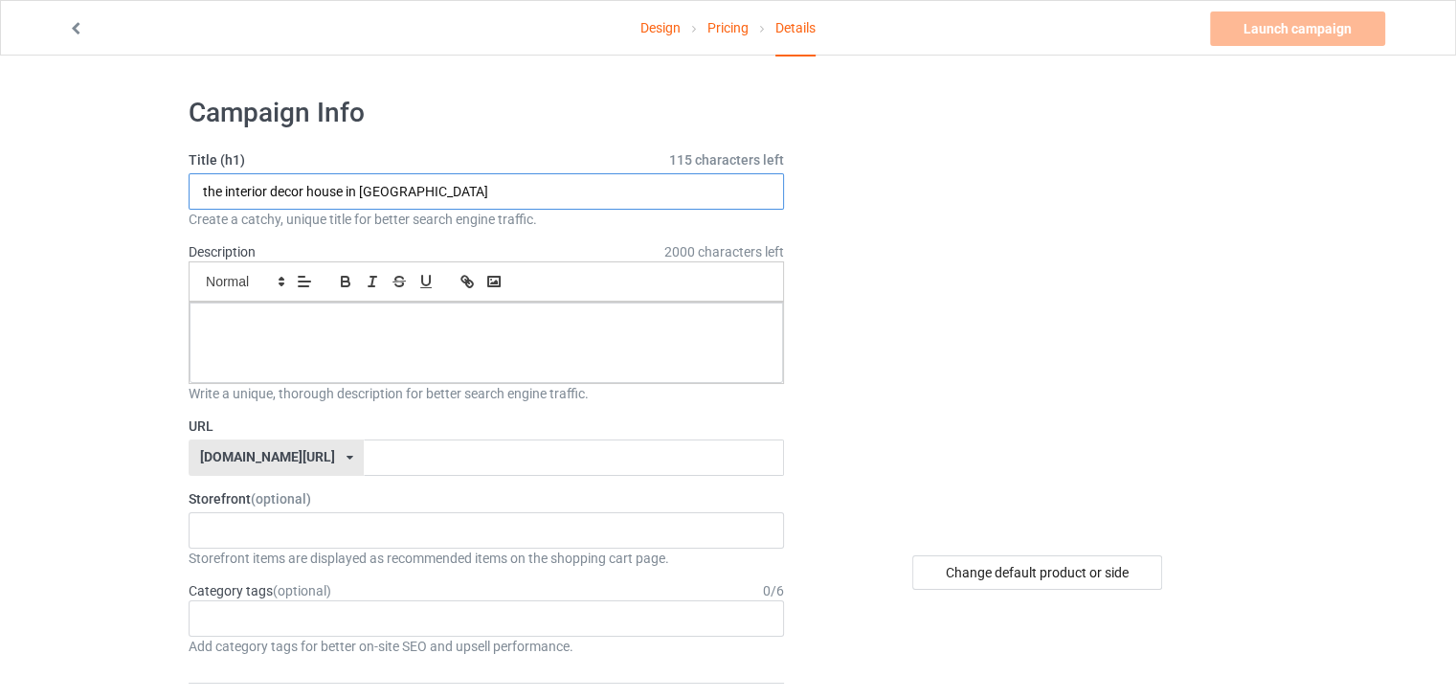
type input "the interior decor house in [GEOGRAPHIC_DATA]"
click at [375, 342] on div at bounding box center [487, 342] width 594 height 80
click at [364, 457] on input "text" at bounding box center [573, 457] width 419 height 36
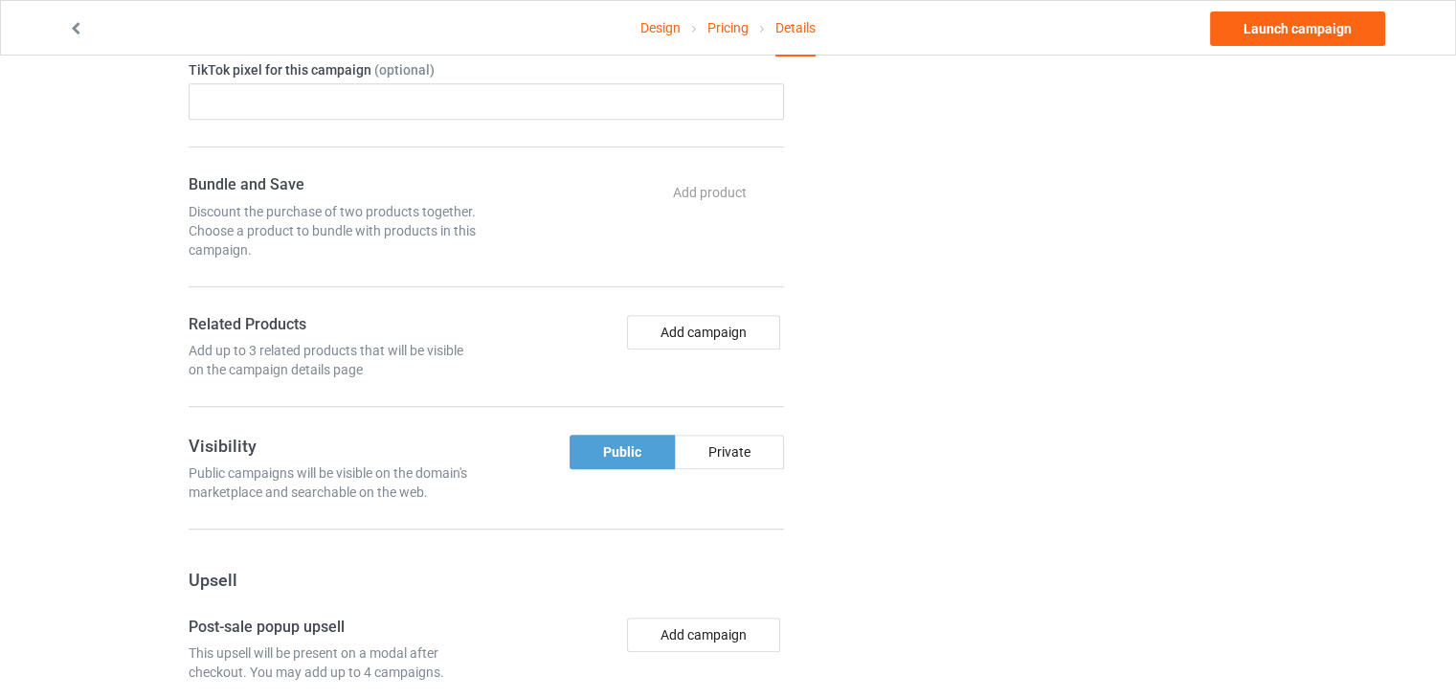
scroll to position [900, 0]
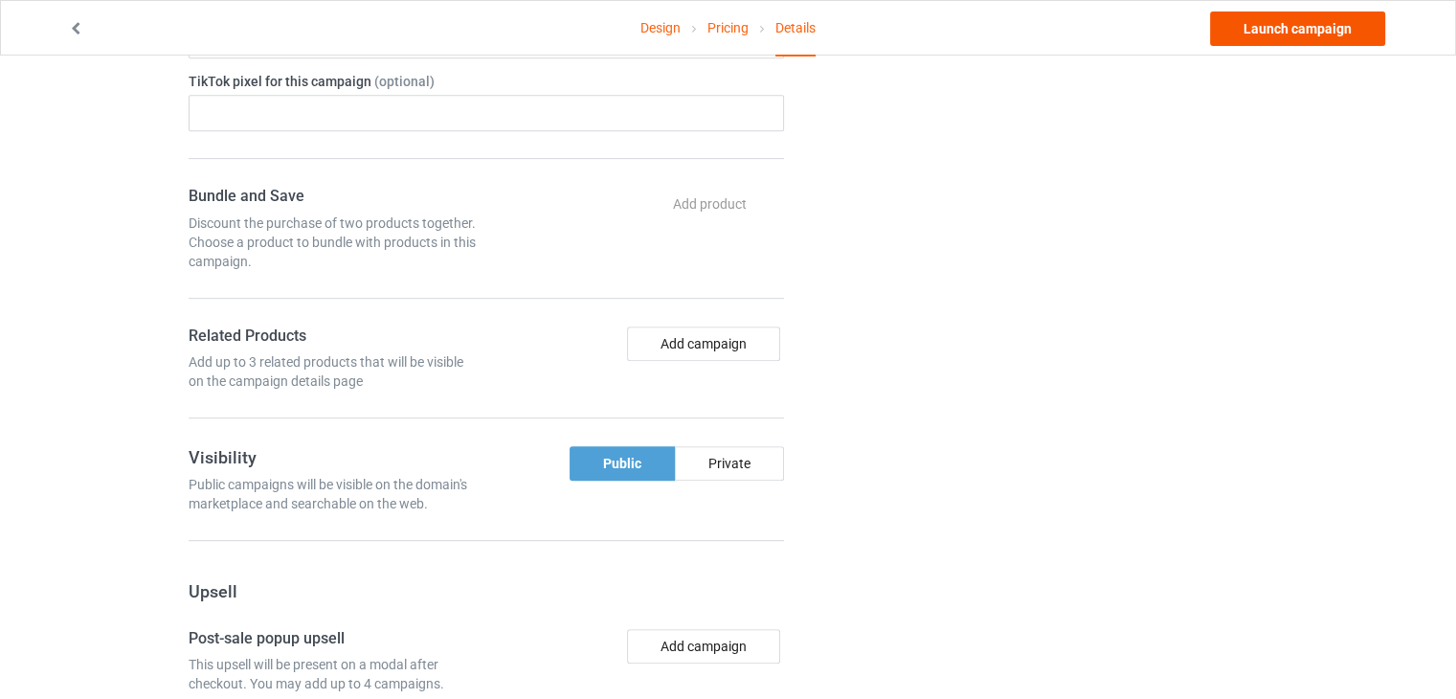
type input "decorhouse"
click at [1271, 34] on link "Launch campaign" at bounding box center [1297, 28] width 175 height 34
